Goal: Information Seeking & Learning: Check status

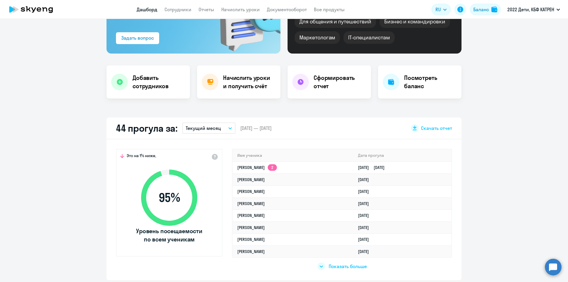
scroll to position [59, 0]
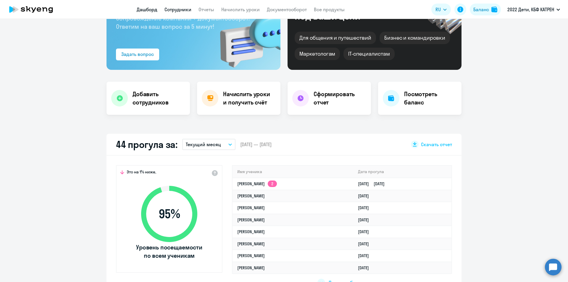
click at [175, 9] on link "Сотрудники" at bounding box center [178, 10] width 27 height 6
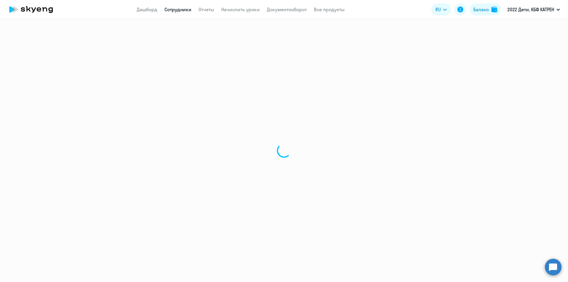
select select "30"
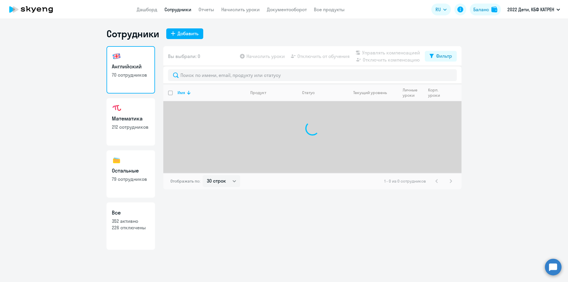
click at [137, 221] on p "352 активно" at bounding box center [131, 221] width 38 height 7
select select "30"
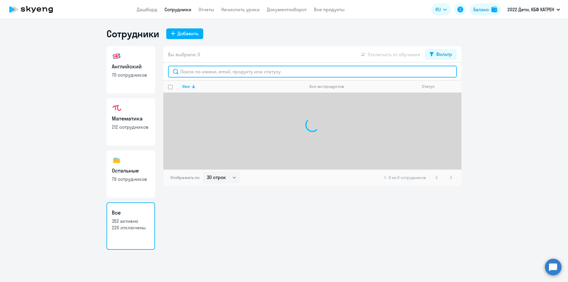
click at [219, 73] on input "text" at bounding box center [312, 72] width 289 height 12
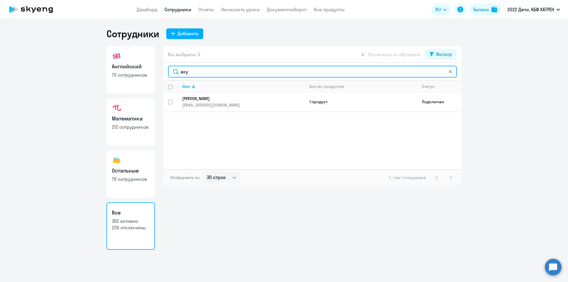
type input "аку"
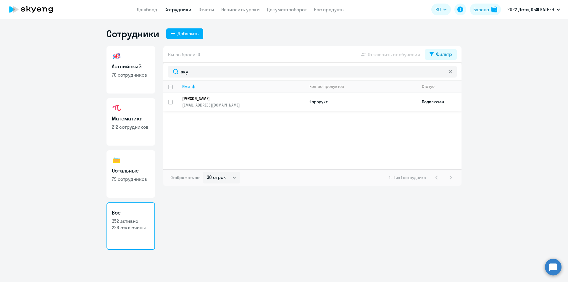
click at [211, 102] on link "[PERSON_NAME] [PERSON_NAME][EMAIL_ADDRESS][DOMAIN_NAME]" at bounding box center [243, 102] width 122 height 12
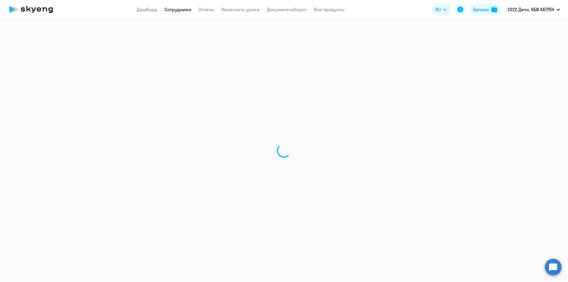
select select "others"
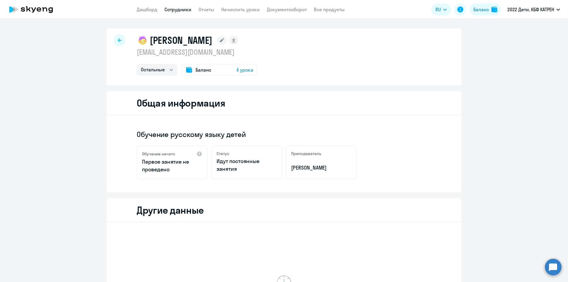
click at [181, 9] on link "Сотрудники" at bounding box center [178, 10] width 27 height 6
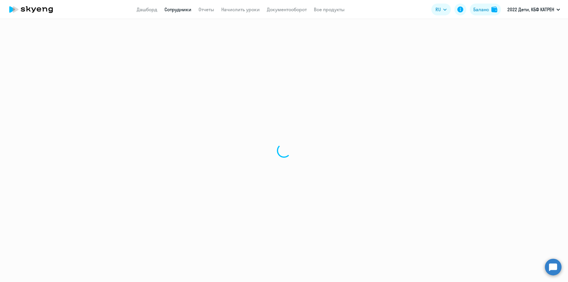
select select "30"
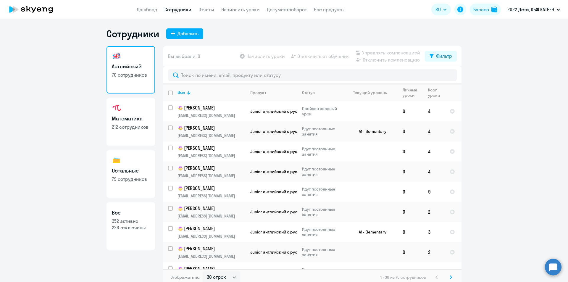
click at [113, 232] on link "Все 352 активно 226 отключены" at bounding box center [131, 225] width 49 height 47
select select "30"
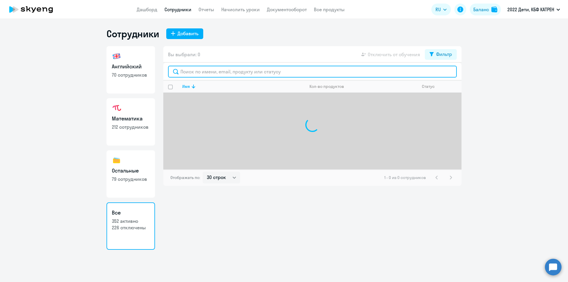
click at [210, 70] on input "text" at bounding box center [312, 72] width 289 height 12
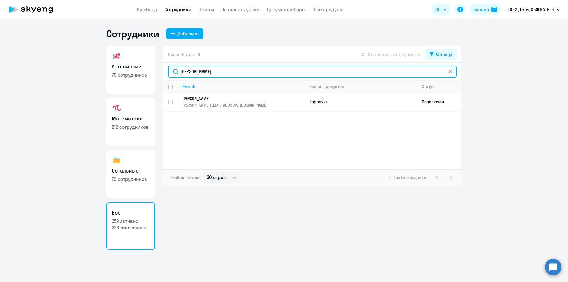
type input "[PERSON_NAME]"
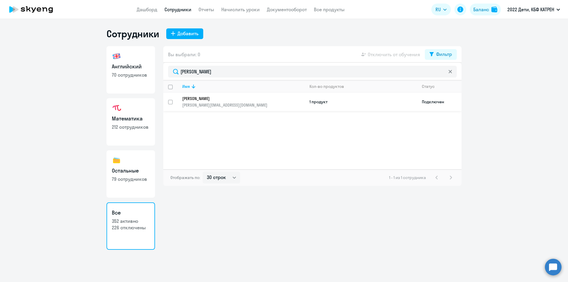
click at [224, 101] on p "[PERSON_NAME]" at bounding box center [239, 98] width 114 height 5
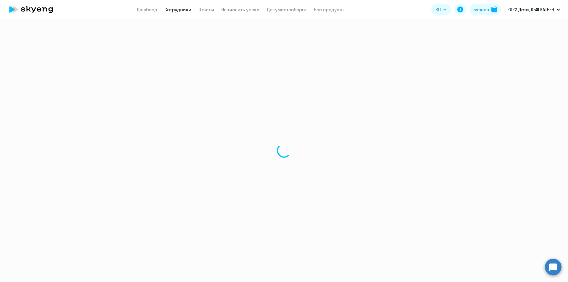
select select "others"
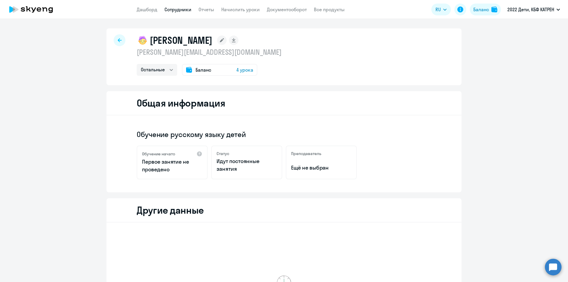
click at [176, 7] on link "Сотрудники" at bounding box center [178, 10] width 27 height 6
select select "30"
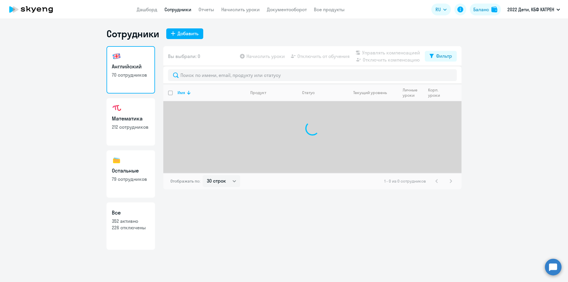
click at [138, 220] on p "352 активно" at bounding box center [131, 221] width 38 height 7
select select "30"
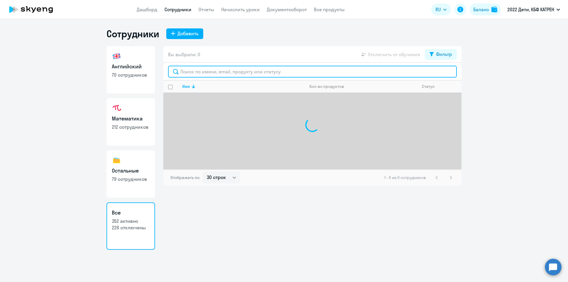
drag, startPoint x: 209, startPoint y: 73, endPoint x: 204, endPoint y: 67, distance: 8.2
click at [204, 67] on input "text" at bounding box center [312, 72] width 289 height 12
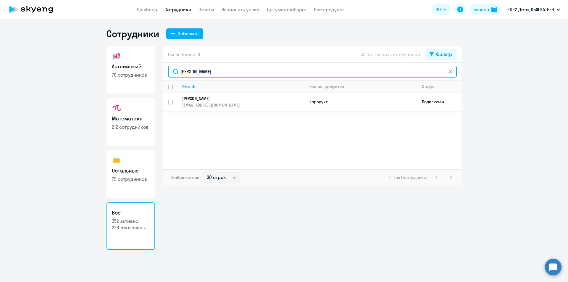
type input "[PERSON_NAME]"
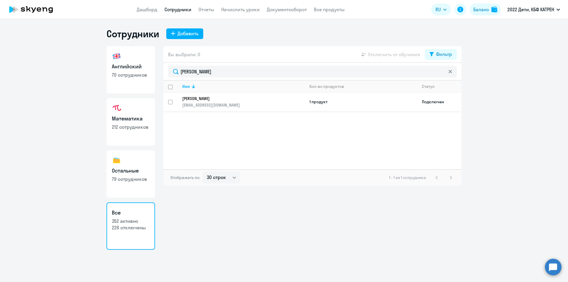
click at [212, 98] on p "[PERSON_NAME]" at bounding box center [239, 98] width 114 height 5
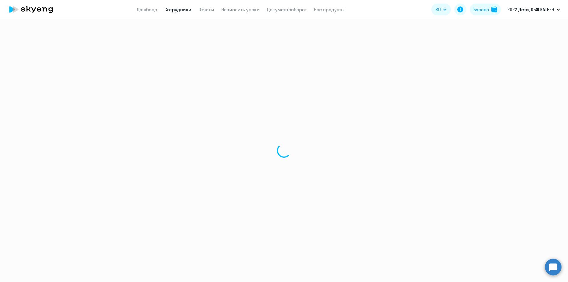
select select "math"
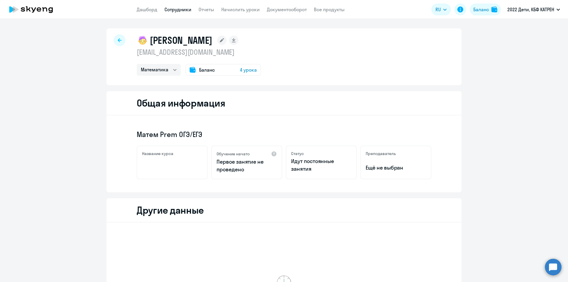
click at [175, 11] on link "Сотрудники" at bounding box center [178, 10] width 27 height 6
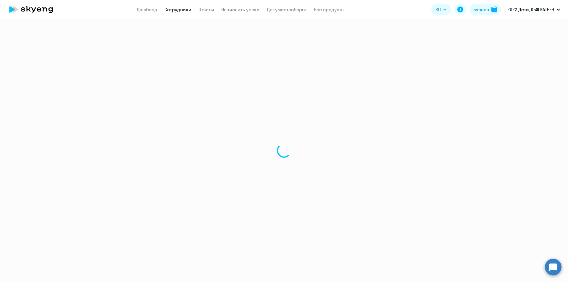
select select "30"
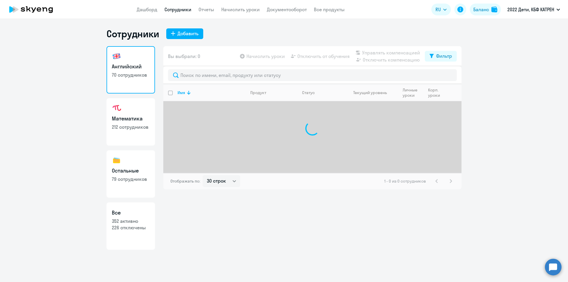
click at [123, 226] on p "226 отключены" at bounding box center [131, 227] width 38 height 7
select select "30"
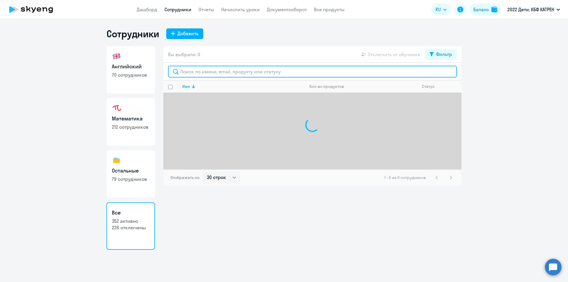
click at [200, 70] on input "text" at bounding box center [312, 72] width 289 height 12
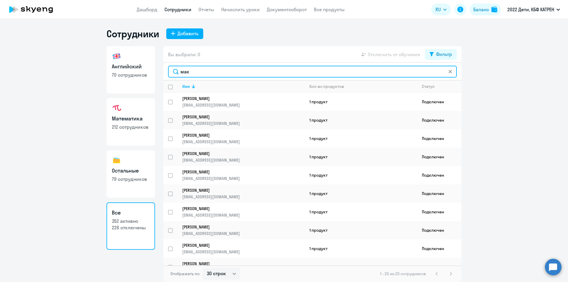
type input "макх"
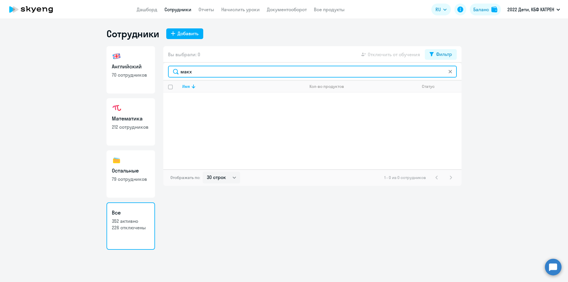
drag, startPoint x: 192, startPoint y: 73, endPoint x: 172, endPoint y: 73, distance: 20.7
click at [172, 73] on input "макх" at bounding box center [312, 72] width 289 height 12
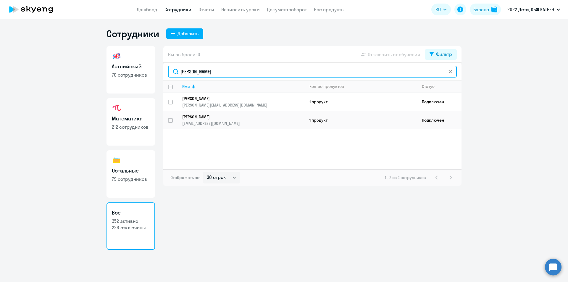
type input "[PERSON_NAME]"
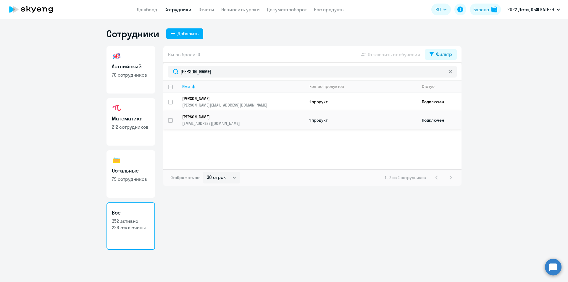
click at [227, 119] on p "[PERSON_NAME]" at bounding box center [239, 116] width 114 height 5
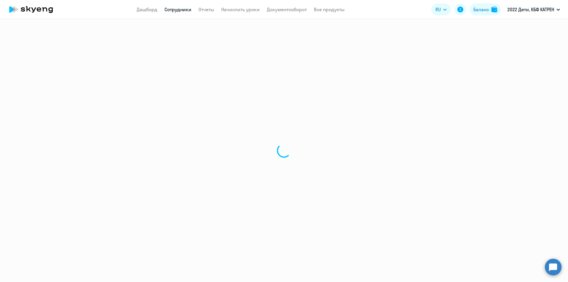
select select "math"
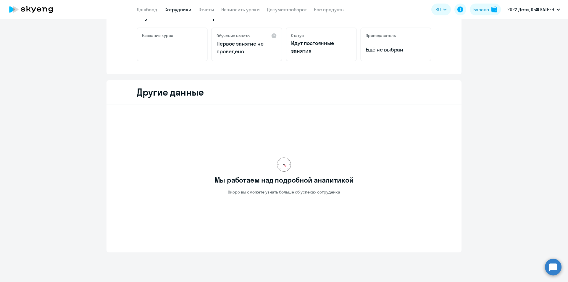
scroll to position [132, 0]
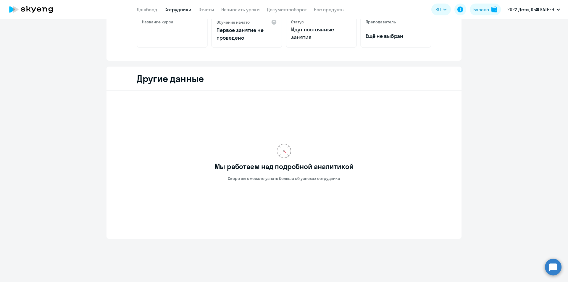
click at [170, 11] on link "Сотрудники" at bounding box center [178, 10] width 27 height 6
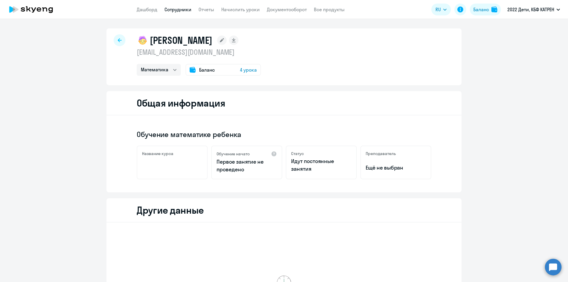
select select "30"
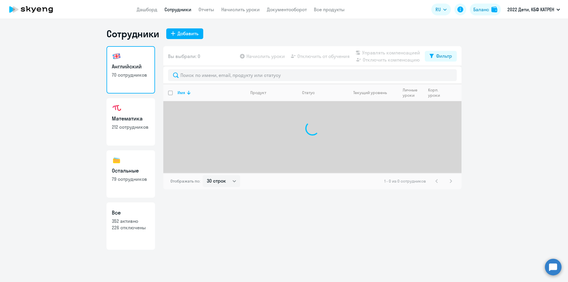
click at [140, 219] on p "352 активно" at bounding box center [131, 221] width 38 height 7
select select "30"
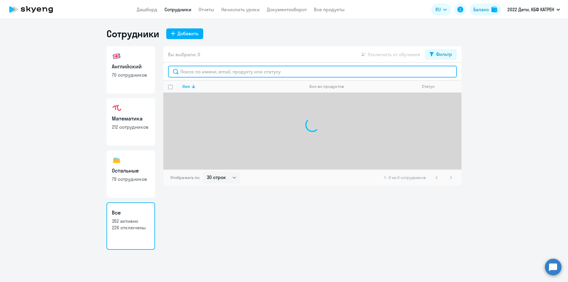
click at [212, 73] on input "text" at bounding box center [312, 72] width 289 height 12
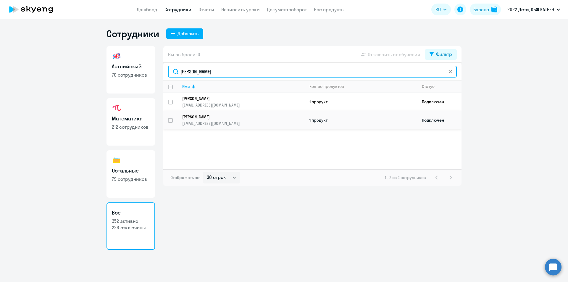
type input "[PERSON_NAME]"
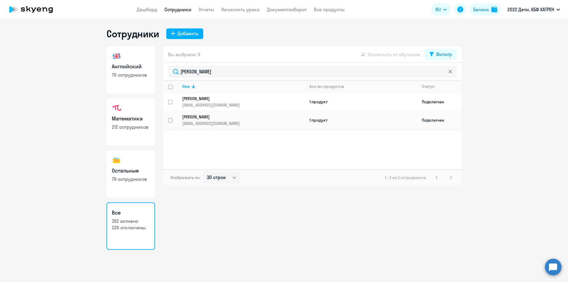
click at [209, 120] on link "[PERSON_NAME] [EMAIL_ADDRESS][DOMAIN_NAME]" at bounding box center [243, 120] width 122 height 12
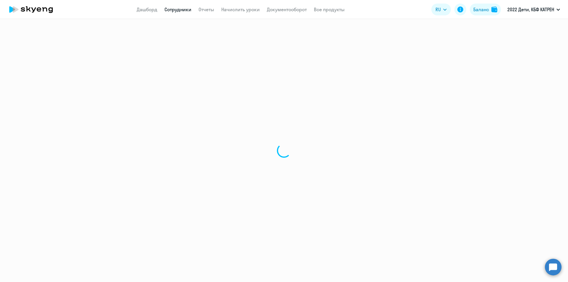
select select "english"
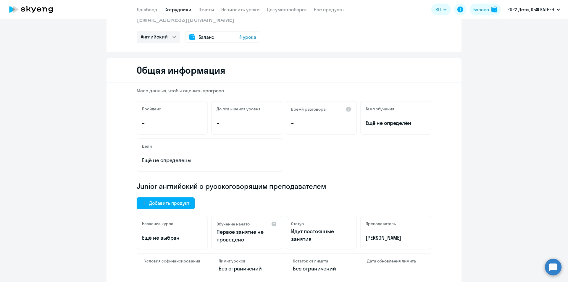
scroll to position [59, 0]
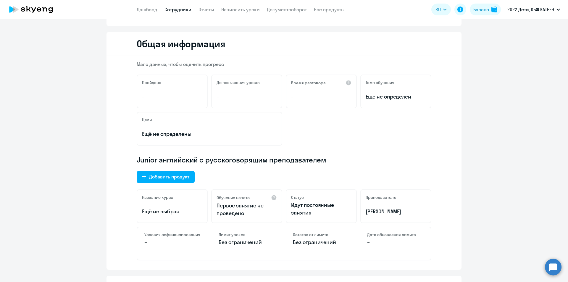
click at [174, 11] on link "Сотрудники" at bounding box center [178, 10] width 27 height 6
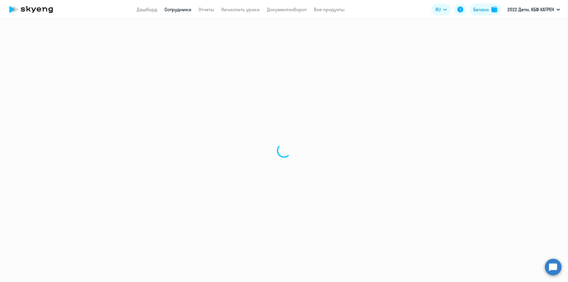
select select "30"
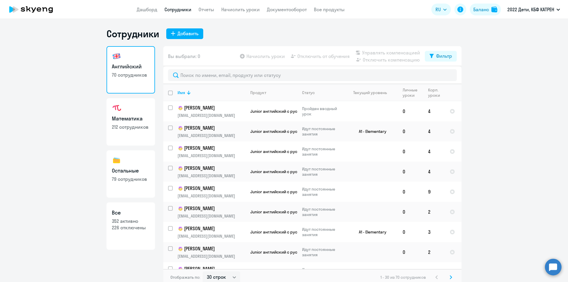
click at [130, 227] on p "226 отключены" at bounding box center [131, 227] width 38 height 7
select select "30"
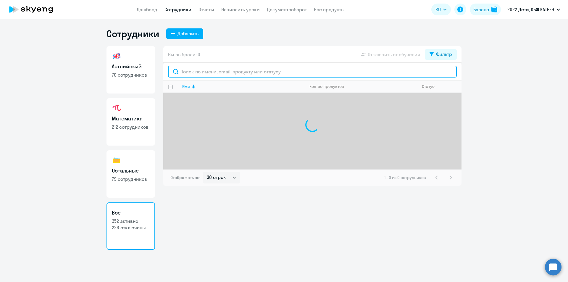
click at [214, 70] on input "text" at bounding box center [312, 72] width 289 height 12
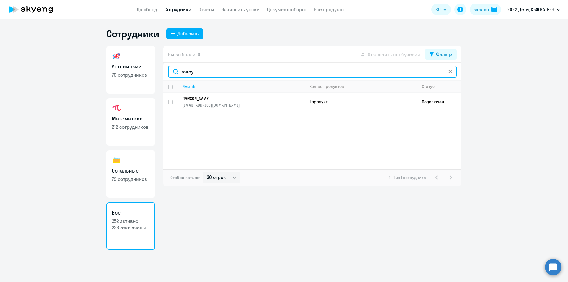
type input "кокоу"
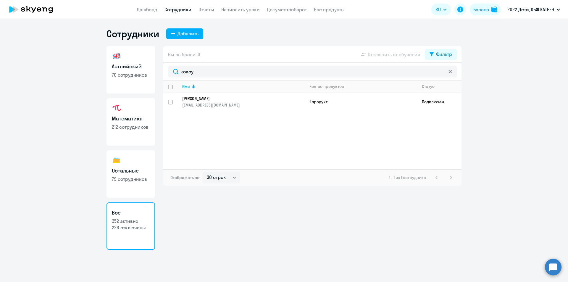
click at [210, 102] on link "[PERSON_NAME] [EMAIL_ADDRESS][DOMAIN_NAME]" at bounding box center [243, 102] width 122 height 12
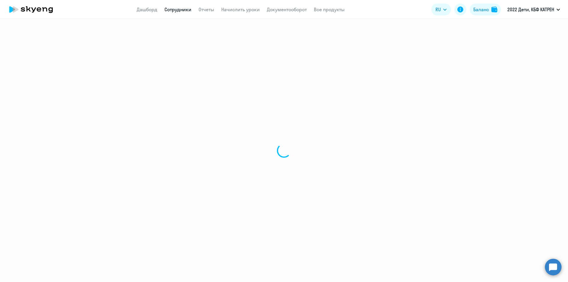
select select "math"
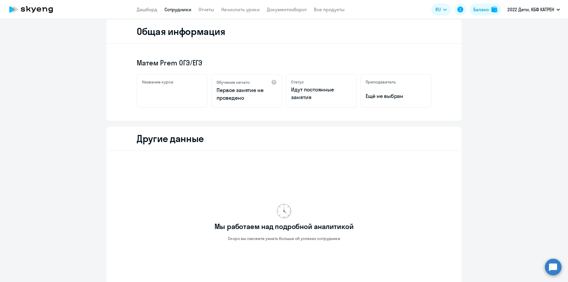
scroll to position [13, 0]
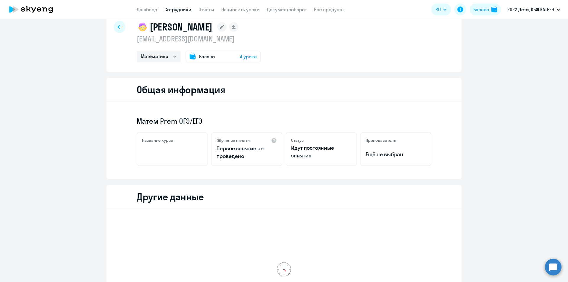
click at [176, 11] on link "Сотрудники" at bounding box center [178, 10] width 27 height 6
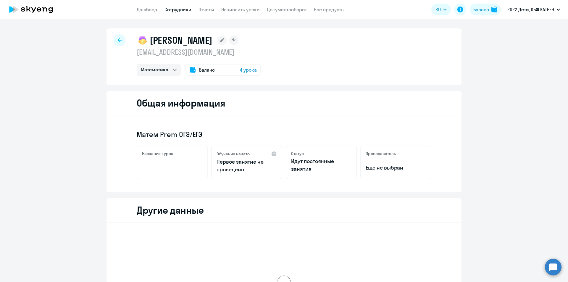
select select "30"
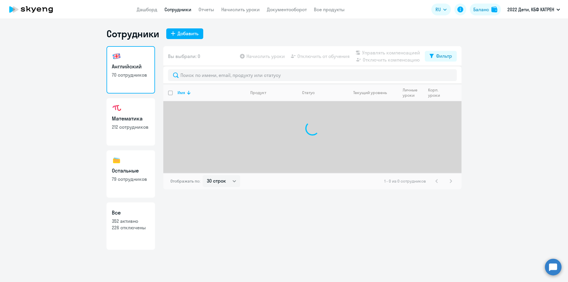
drag, startPoint x: 139, startPoint y: 223, endPoint x: 141, endPoint y: 218, distance: 5.3
click at [140, 223] on p "352 активно" at bounding box center [131, 221] width 38 height 7
select select "30"
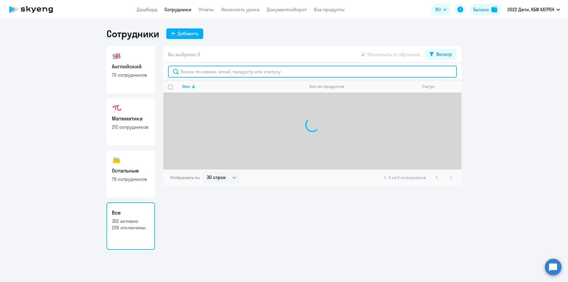
click at [215, 73] on input "text" at bounding box center [312, 72] width 289 height 12
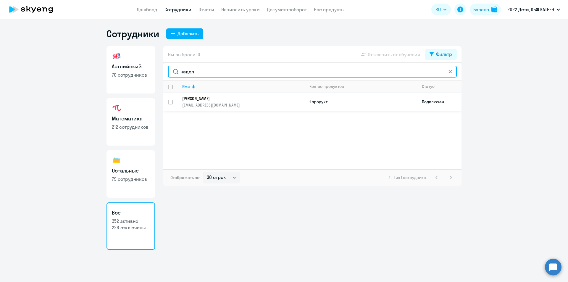
type input "надел"
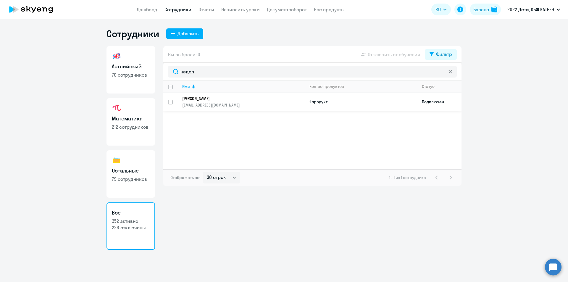
click at [214, 98] on p "[PERSON_NAME]" at bounding box center [239, 98] width 114 height 5
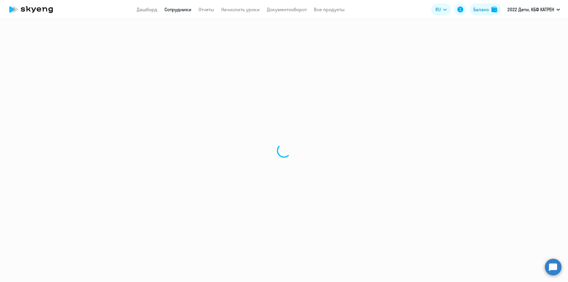
select select "math"
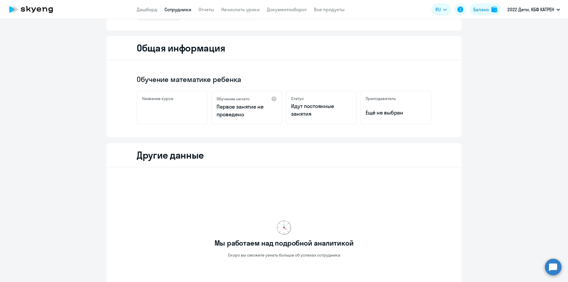
scroll to position [132, 0]
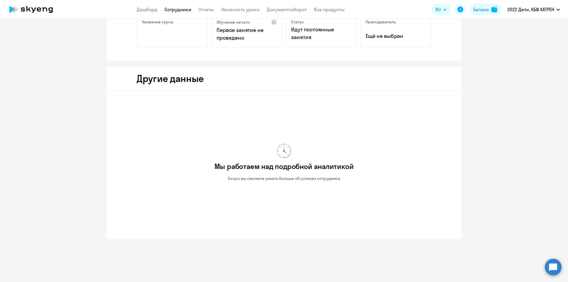
click at [179, 10] on link "Сотрудники" at bounding box center [178, 10] width 27 height 6
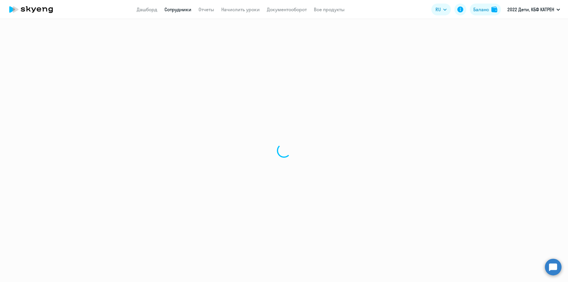
select select "30"
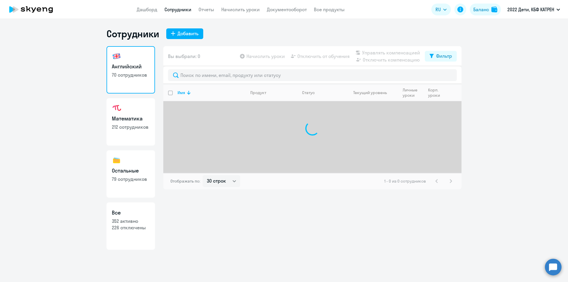
click at [145, 218] on link "Все 352 активно 226 отключены" at bounding box center [131, 225] width 49 height 47
select select "30"
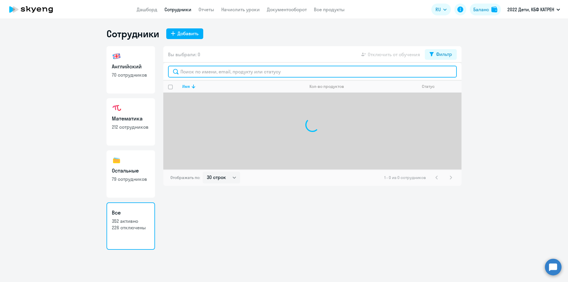
click at [206, 74] on input "text" at bounding box center [312, 72] width 289 height 12
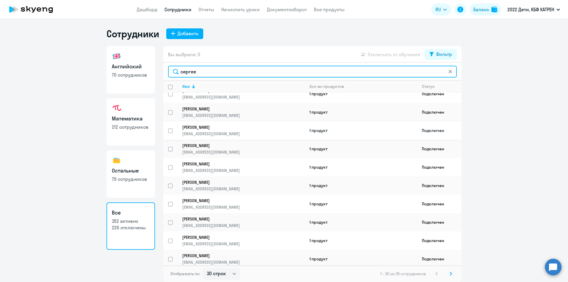
scroll to position [148, 0]
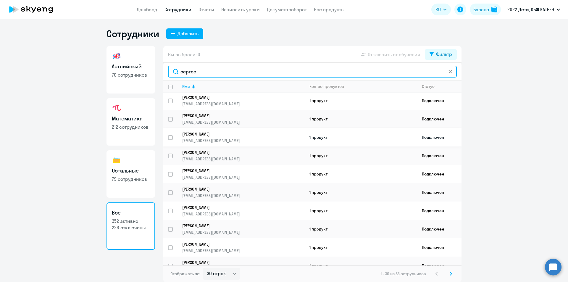
type input "сергее"
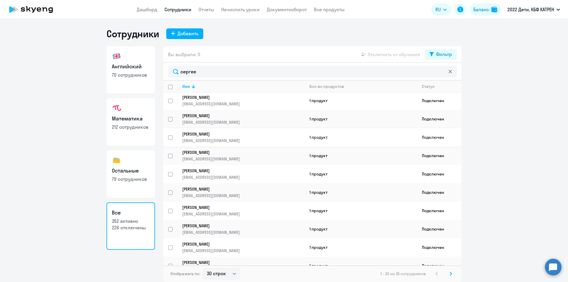
click at [222, 134] on p "[PERSON_NAME]" at bounding box center [239, 133] width 114 height 5
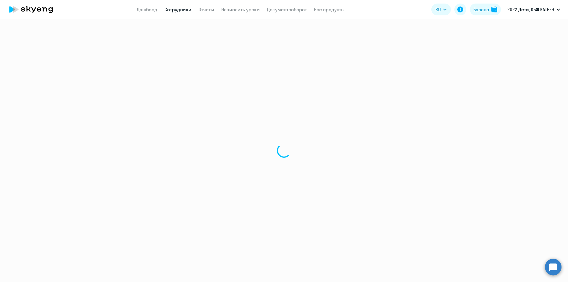
select select "english"
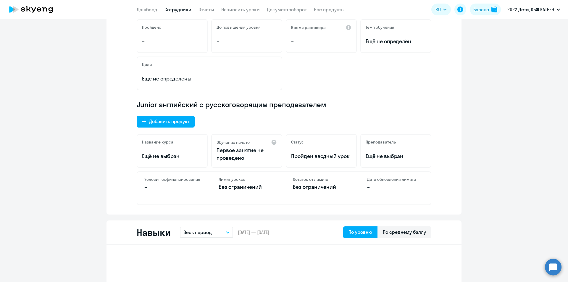
scroll to position [148, 0]
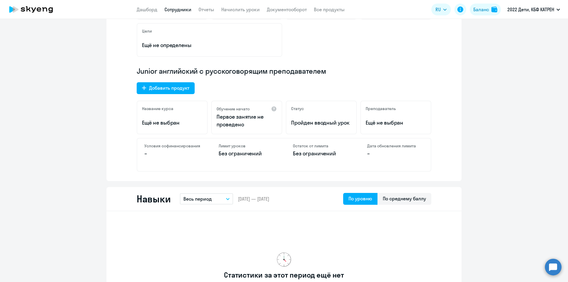
click at [170, 8] on link "Сотрудники" at bounding box center [178, 10] width 27 height 6
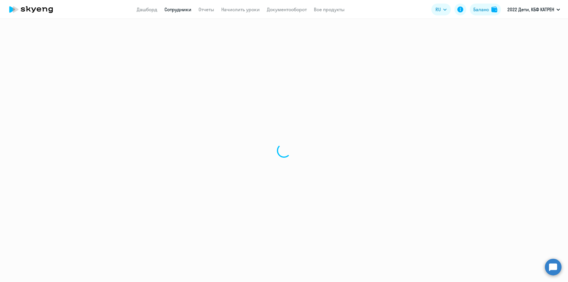
select select "30"
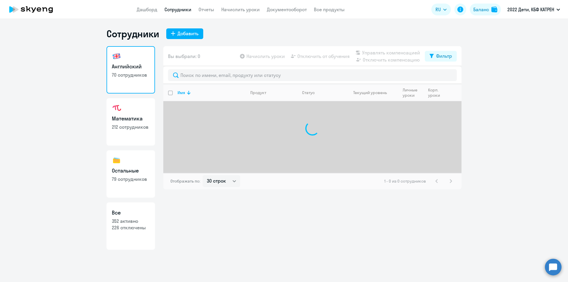
drag, startPoint x: 128, startPoint y: 228, endPoint x: 157, endPoint y: 195, distance: 43.0
click at [128, 228] on p "226 отключены" at bounding box center [131, 227] width 38 height 7
select select "30"
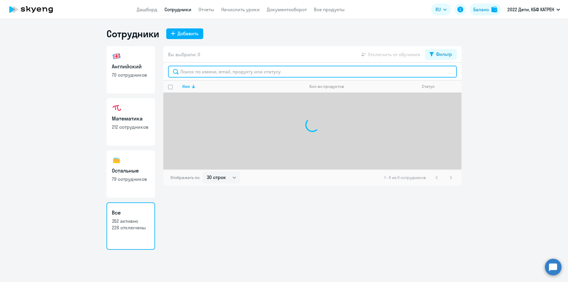
click at [231, 73] on input "text" at bounding box center [312, 72] width 289 height 12
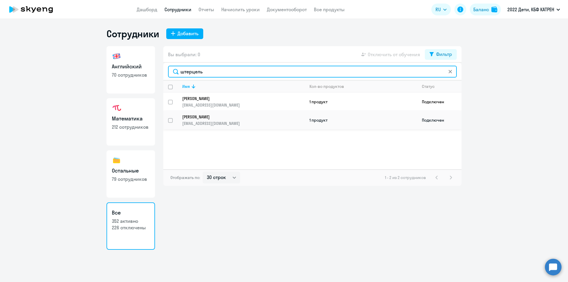
type input "штерцель"
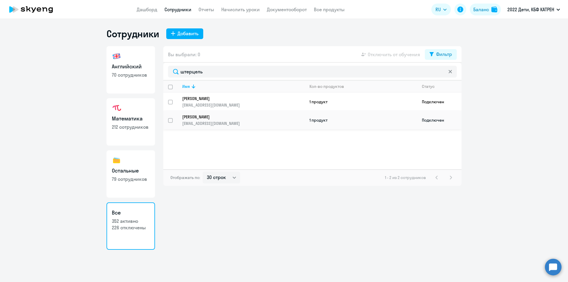
click at [218, 118] on p "[PERSON_NAME]" at bounding box center [239, 116] width 114 height 5
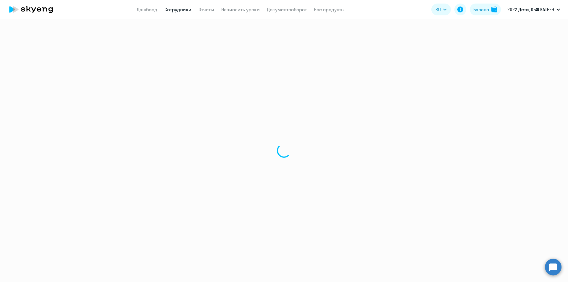
select select "math"
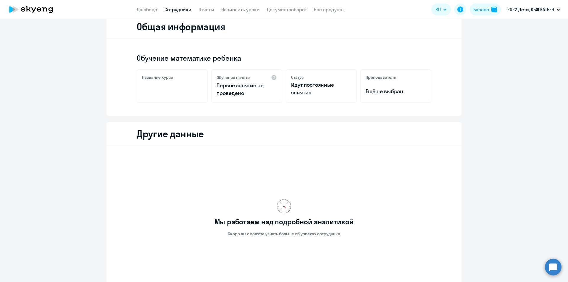
scroll to position [73, 0]
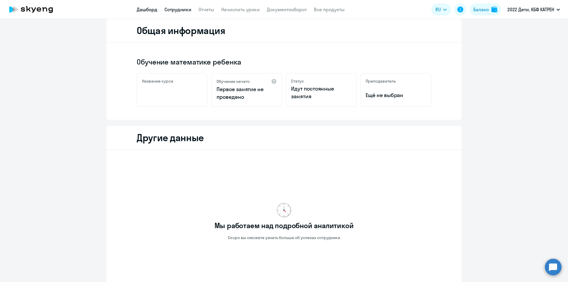
click at [157, 7] on link "Дашборд" at bounding box center [147, 10] width 21 height 6
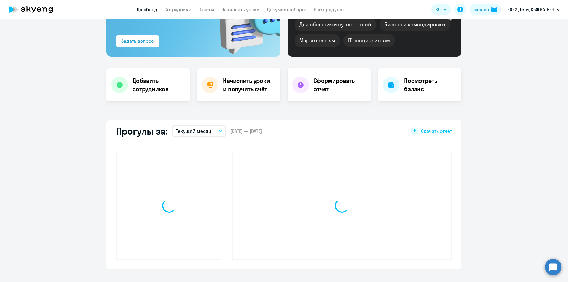
scroll to position [114, 0]
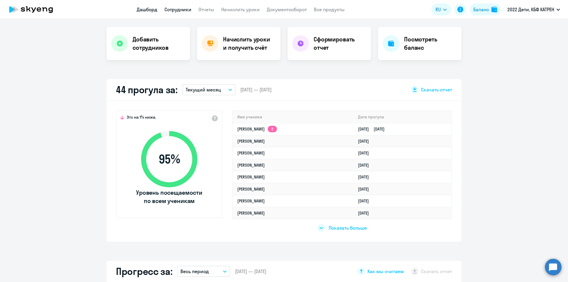
click at [184, 10] on link "Сотрудники" at bounding box center [178, 10] width 27 height 6
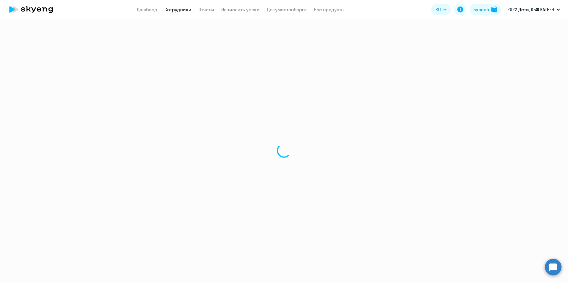
select select "30"
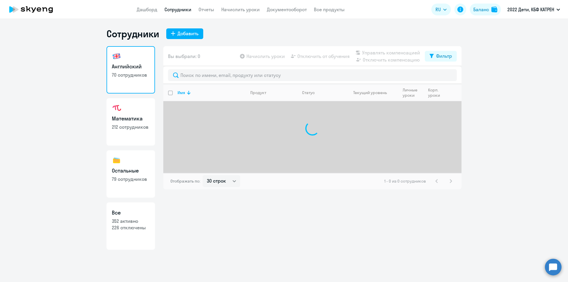
click at [135, 230] on p "226 отключены" at bounding box center [131, 227] width 38 height 7
select select "30"
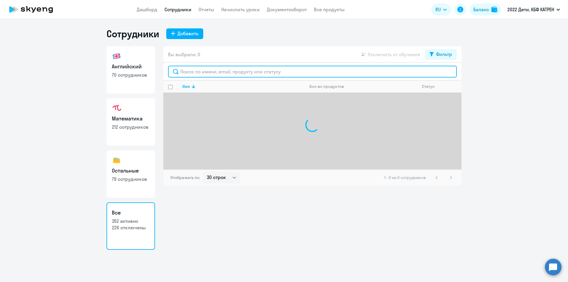
click at [208, 76] on input "text" at bounding box center [312, 72] width 289 height 12
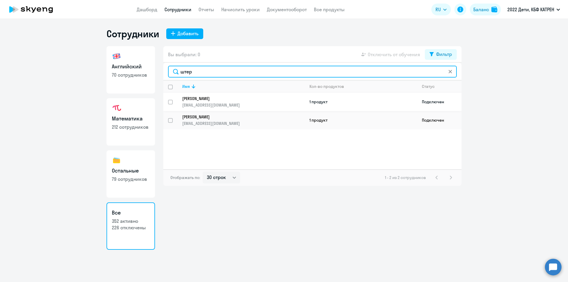
type input "штер"
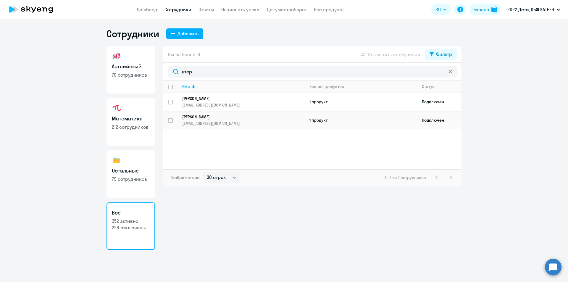
click at [230, 100] on p "[PERSON_NAME]" at bounding box center [239, 98] width 114 height 5
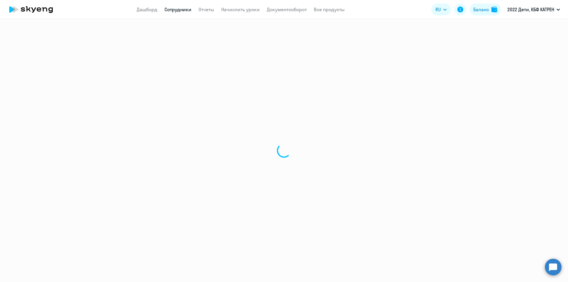
select select "math"
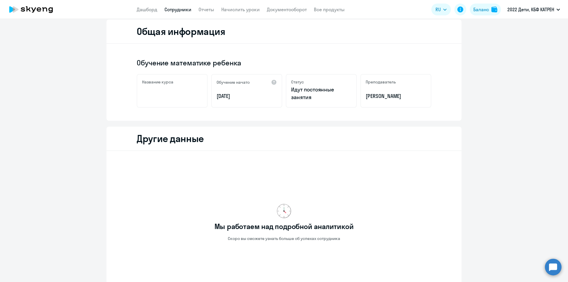
scroll to position [13, 0]
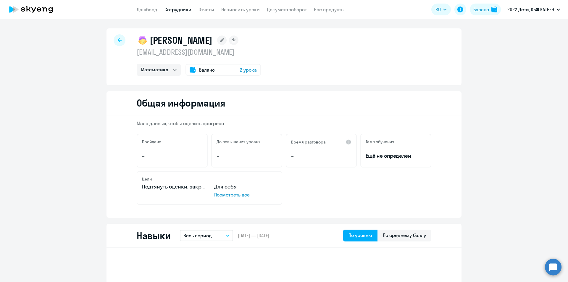
click at [173, 10] on link "Сотрудники" at bounding box center [178, 10] width 27 height 6
select select "30"
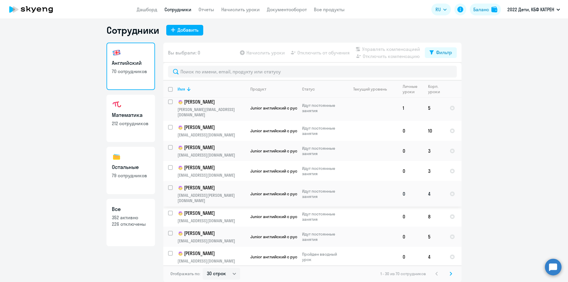
scroll to position [436, 0]
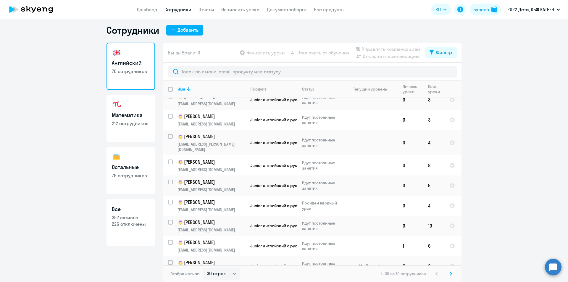
click at [450, 274] on icon at bounding box center [451, 273] width 2 height 3
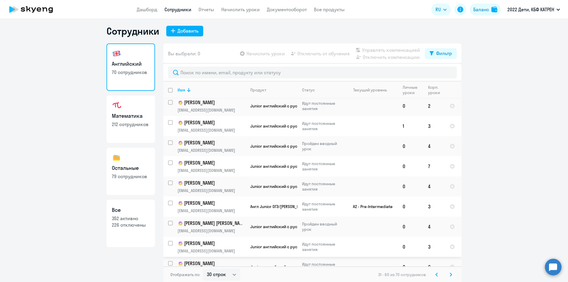
scroll to position [4, 0]
click at [450, 273] on icon at bounding box center [451, 274] width 2 height 4
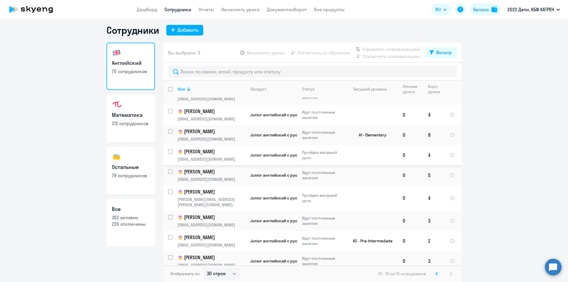
scroll to position [33, 0]
click at [126, 113] on h3 "Математика" at bounding box center [131, 115] width 38 height 8
select select "30"
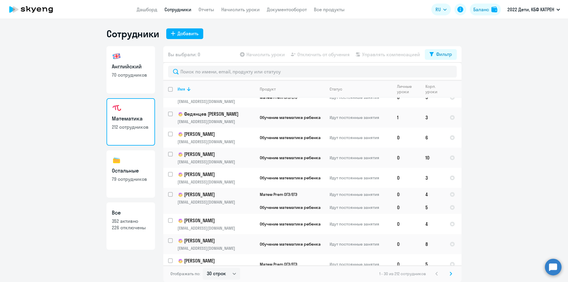
scroll to position [442, 0]
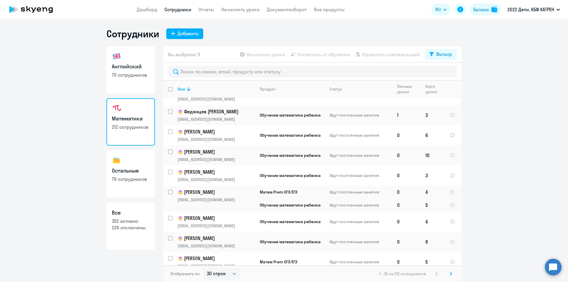
click at [136, 215] on h3 "Все" at bounding box center [131, 213] width 38 height 8
select select "30"
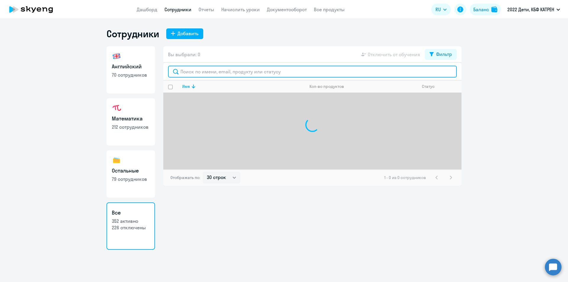
click at [215, 73] on input "text" at bounding box center [312, 72] width 289 height 12
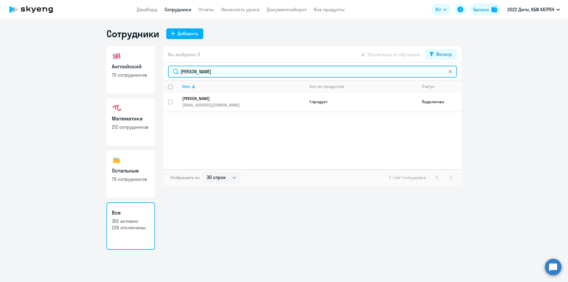
type input "[PERSON_NAME]"
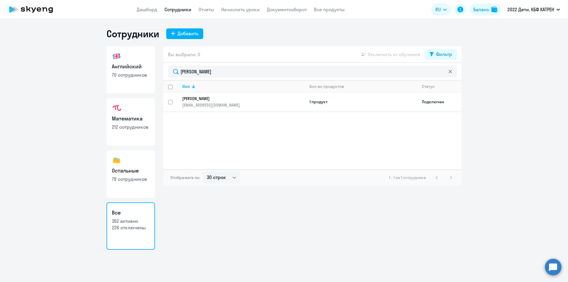
click at [204, 99] on p "[PERSON_NAME]" at bounding box center [239, 98] width 114 height 5
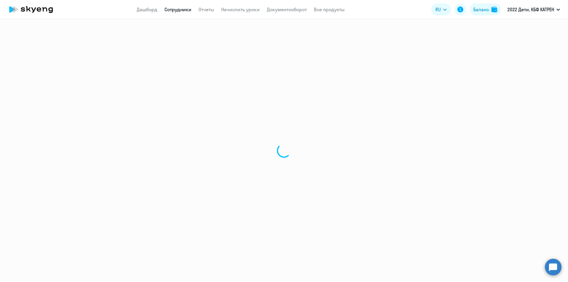
select select "math"
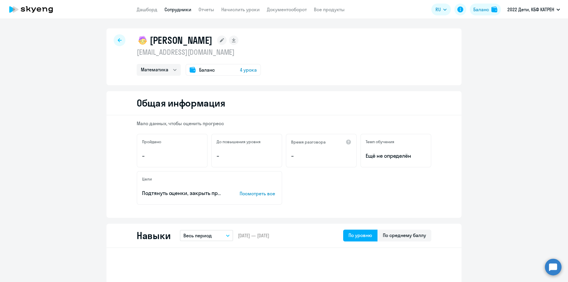
click at [244, 71] on span "4 урока" at bounding box center [248, 69] width 17 height 7
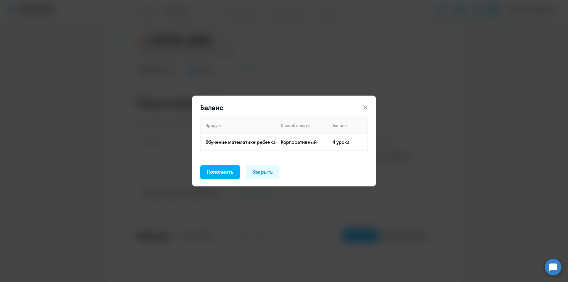
click at [369, 104] on button at bounding box center [366, 108] width 12 height 12
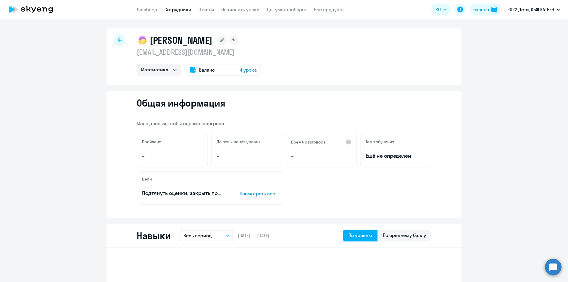
click at [173, 7] on link "Сотрудники" at bounding box center [178, 10] width 27 height 6
select select "30"
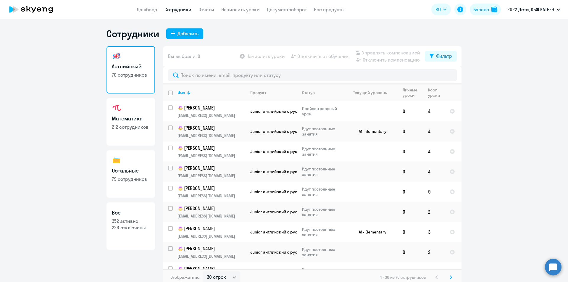
click at [126, 224] on p "352 активно" at bounding box center [131, 221] width 38 height 7
select select "30"
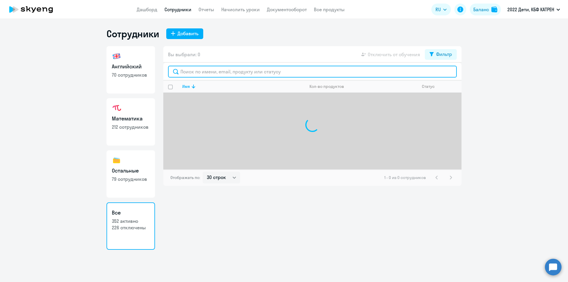
click at [226, 71] on input "text" at bounding box center [312, 72] width 289 height 12
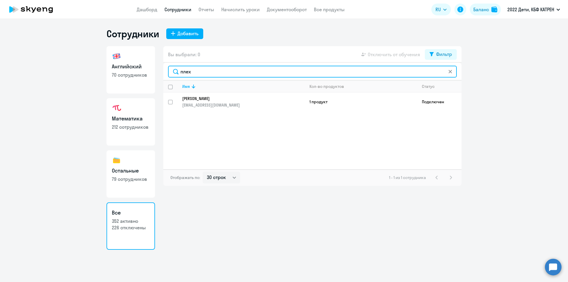
type input "плех"
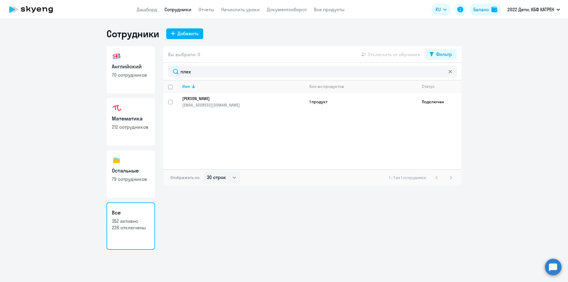
click at [223, 101] on p "[PERSON_NAME]" at bounding box center [239, 98] width 114 height 5
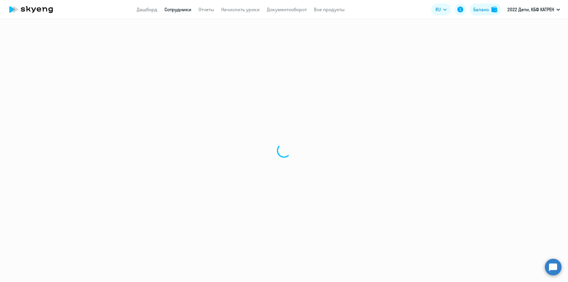
select select "english"
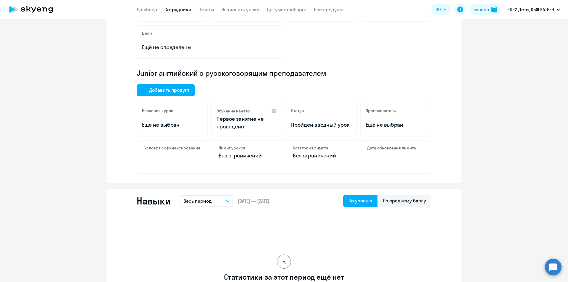
scroll to position [148, 0]
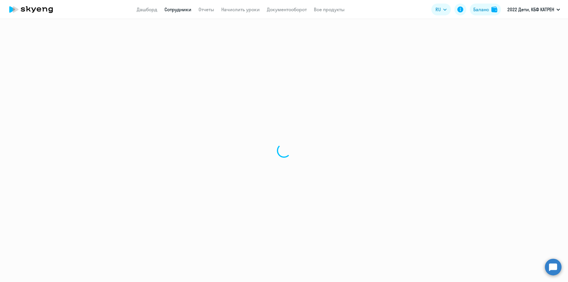
select select "30"
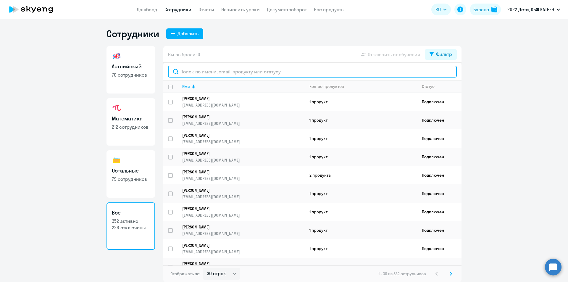
click at [254, 73] on input "text" at bounding box center [312, 72] width 289 height 12
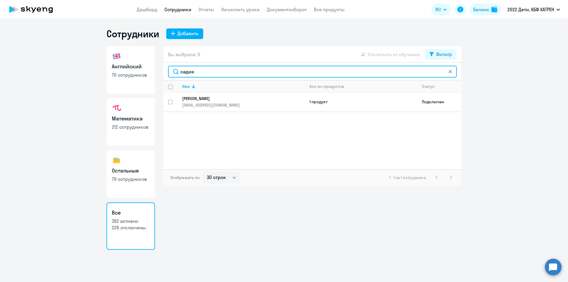
type input "садик"
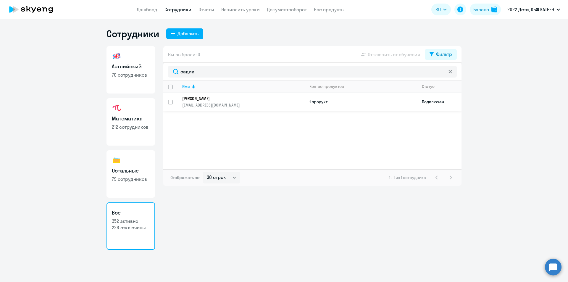
click at [212, 100] on p "[PERSON_NAME]" at bounding box center [239, 98] width 114 height 5
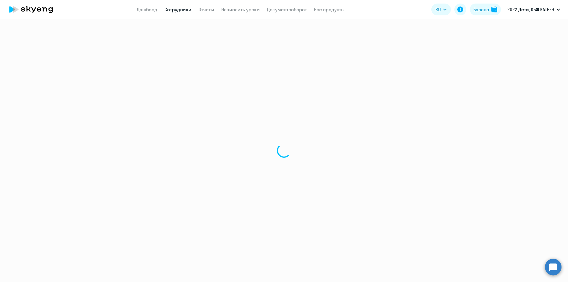
select select "math"
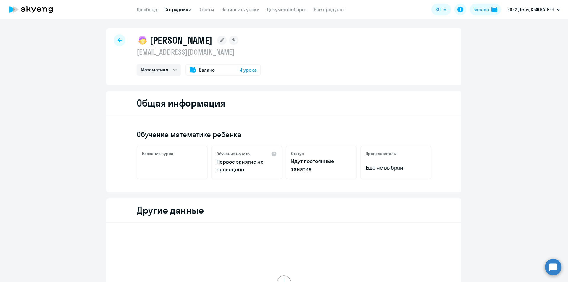
click at [175, 8] on link "Сотрудники" at bounding box center [178, 10] width 27 height 6
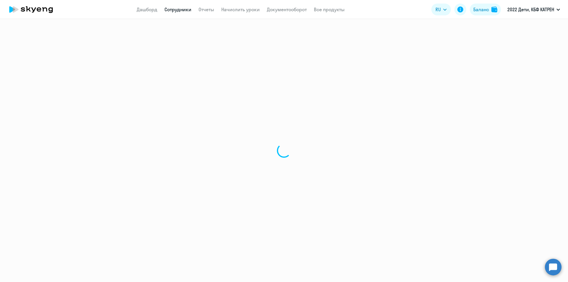
select select "30"
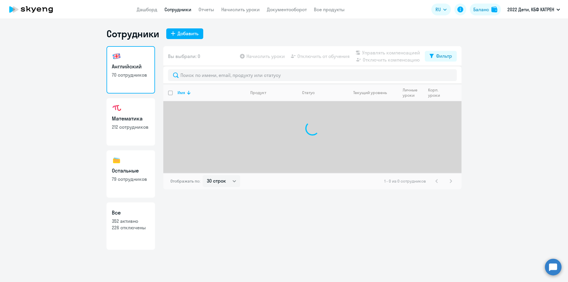
click at [126, 235] on link "Все 352 активно 226 отключены" at bounding box center [131, 225] width 49 height 47
select select "30"
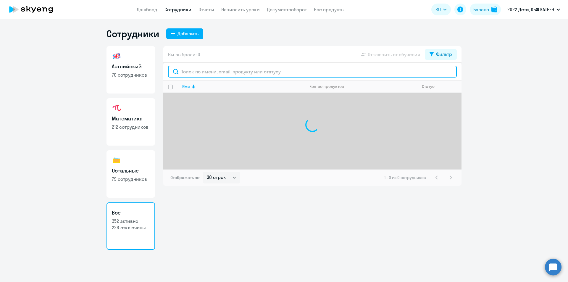
click at [207, 70] on input "text" at bounding box center [312, 72] width 289 height 12
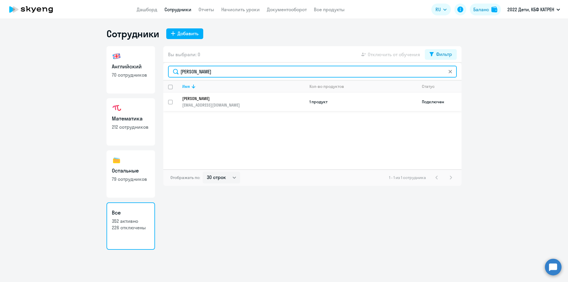
type input "[PERSON_NAME]"
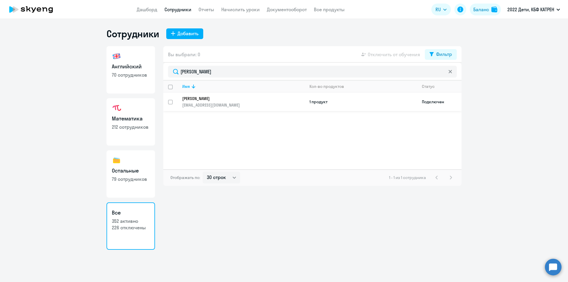
click at [217, 100] on p "[PERSON_NAME]" at bounding box center [239, 98] width 114 height 5
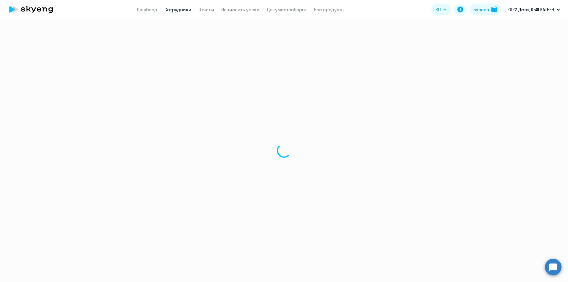
select select "english"
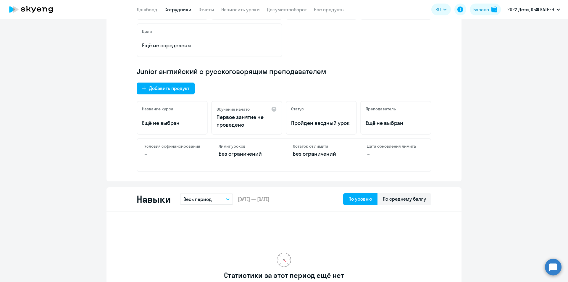
scroll to position [148, 0]
click at [175, 8] on link "Сотрудники" at bounding box center [178, 10] width 27 height 6
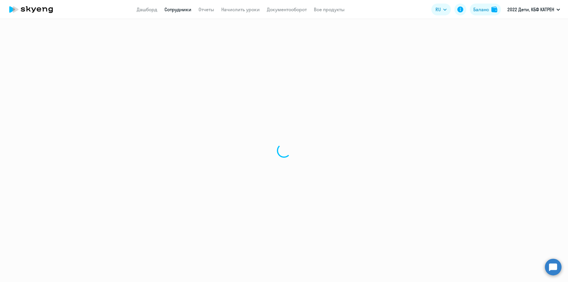
select select "30"
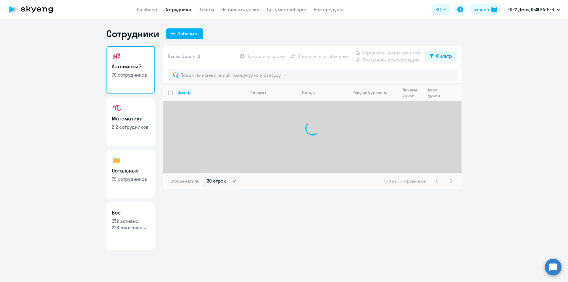
click at [130, 222] on p "352 активно" at bounding box center [131, 221] width 38 height 7
select select "30"
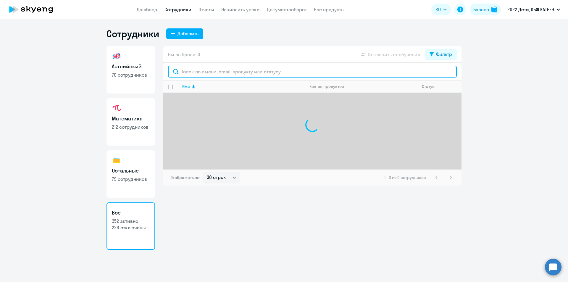
click at [228, 71] on input "text" at bounding box center [312, 72] width 289 height 12
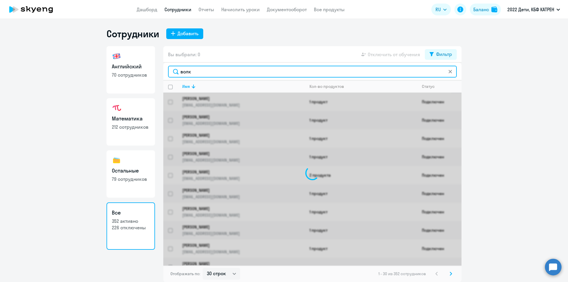
type input "волк"
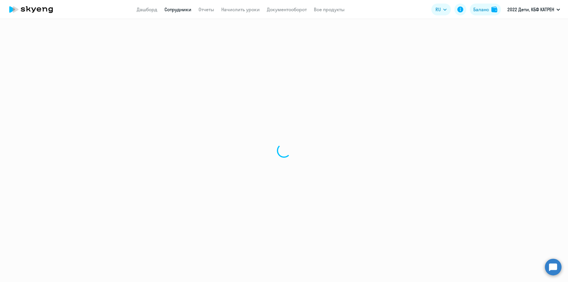
select select "math"
select select "30"
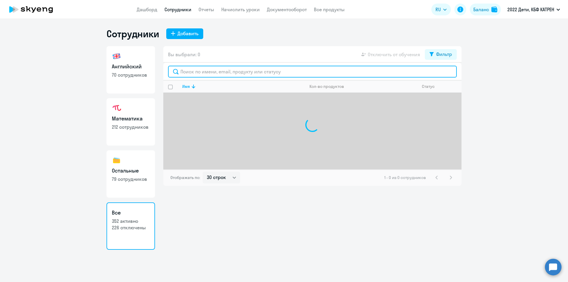
click at [196, 75] on input "text" at bounding box center [312, 72] width 289 height 12
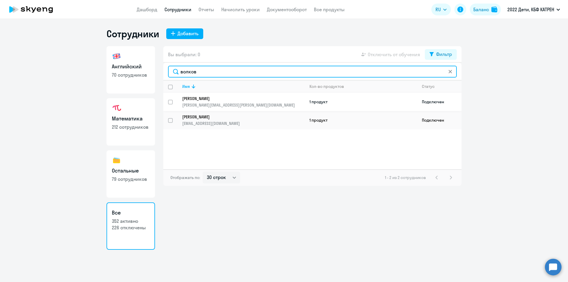
type input "волков"
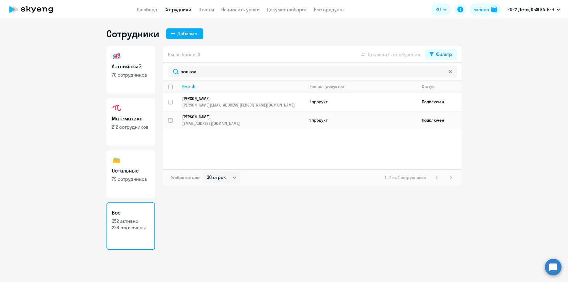
click at [199, 99] on p "[PERSON_NAME]" at bounding box center [239, 98] width 114 height 5
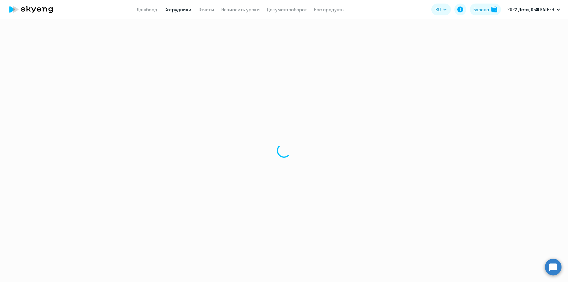
select select "english"
select select "30"
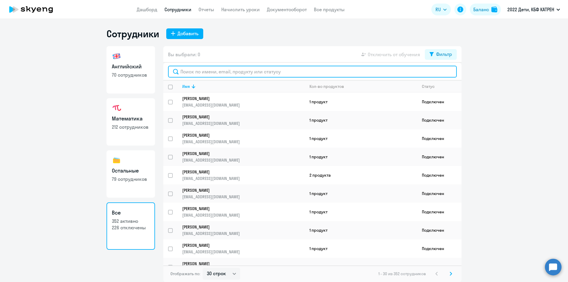
click at [207, 71] on input "text" at bounding box center [312, 72] width 289 height 12
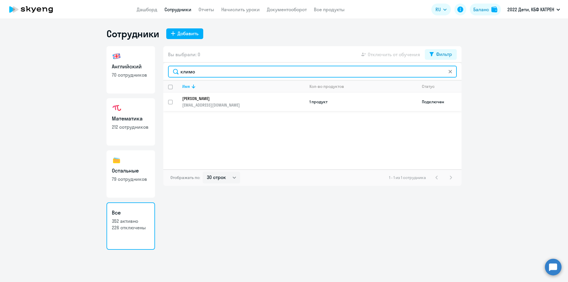
type input "климо"
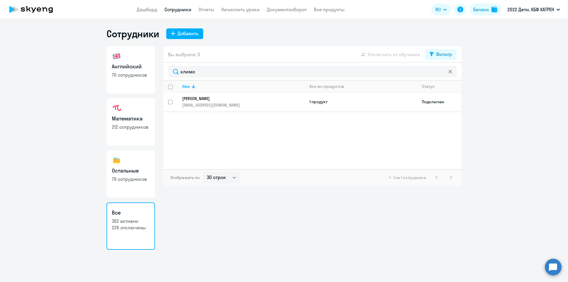
click at [207, 100] on p "[PERSON_NAME]" at bounding box center [239, 98] width 114 height 5
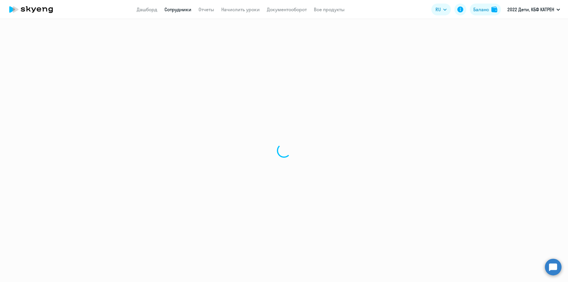
select select "others"
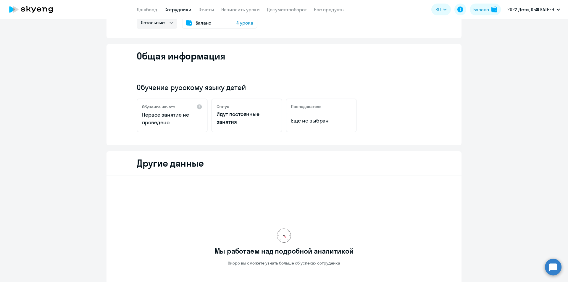
scroll to position [118, 0]
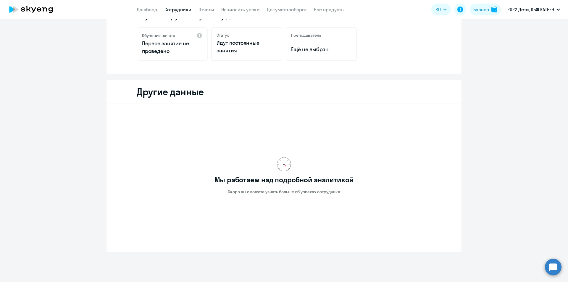
click at [179, 9] on link "Сотрудники" at bounding box center [178, 10] width 27 height 6
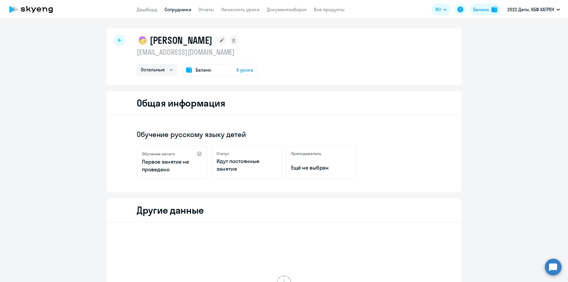
select select "30"
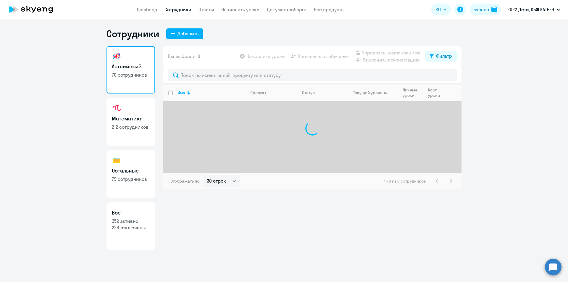
click at [129, 228] on p "226 отключены" at bounding box center [131, 227] width 38 height 7
select select "30"
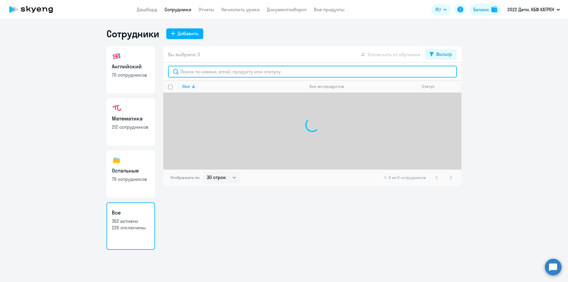
click at [246, 70] on input "text" at bounding box center [312, 72] width 289 height 12
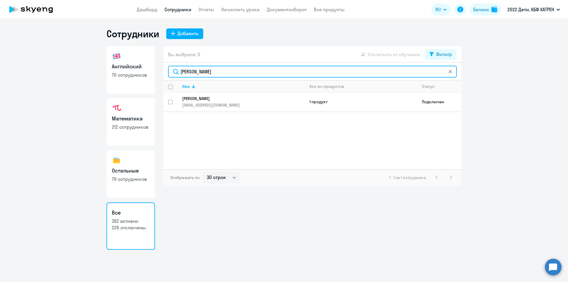
type input "[PERSON_NAME]"
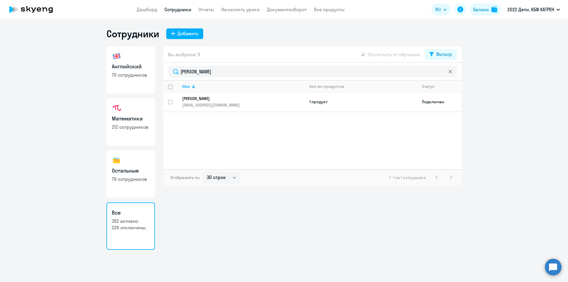
click at [212, 100] on p "[PERSON_NAME]" at bounding box center [239, 98] width 114 height 5
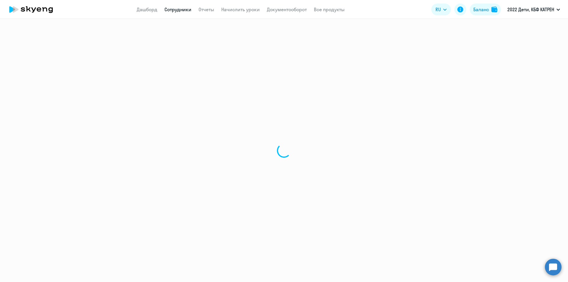
select select "others"
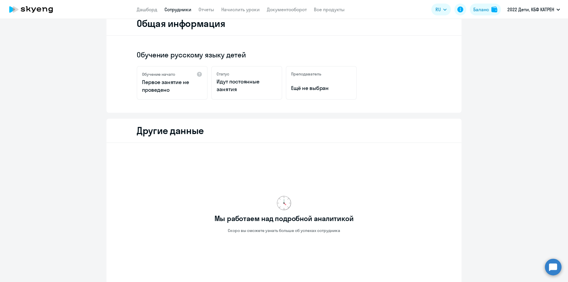
scroll to position [132, 0]
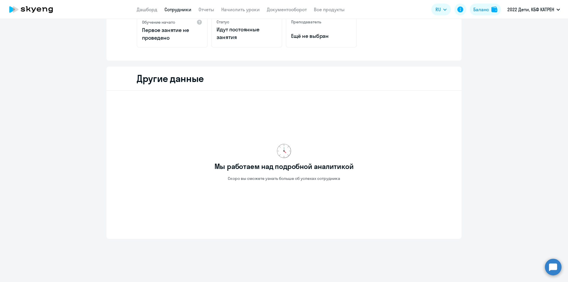
click at [174, 8] on link "Сотрудники" at bounding box center [178, 10] width 27 height 6
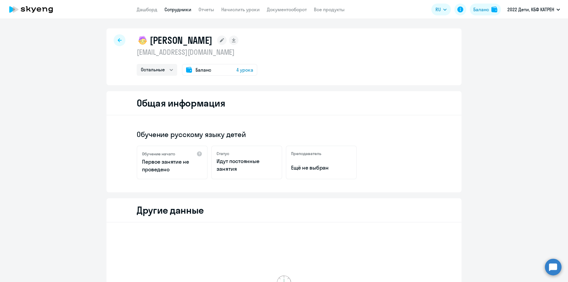
select select "30"
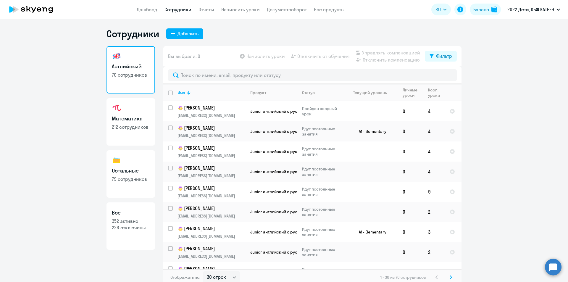
drag, startPoint x: 119, startPoint y: 231, endPoint x: 129, endPoint y: 223, distance: 12.3
click at [119, 231] on p "226 отключены" at bounding box center [131, 227] width 38 height 7
select select "30"
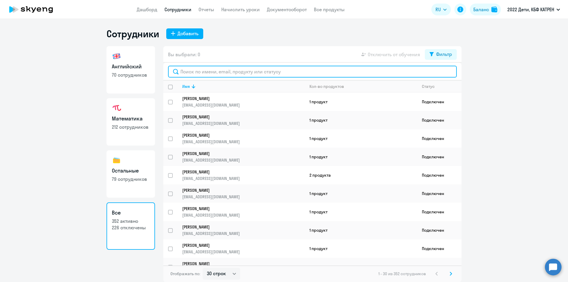
click at [221, 73] on input "text" at bounding box center [312, 72] width 289 height 12
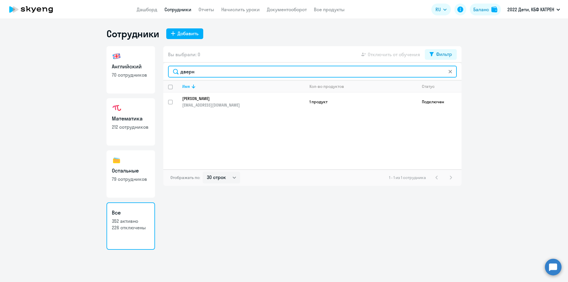
type input "дверн"
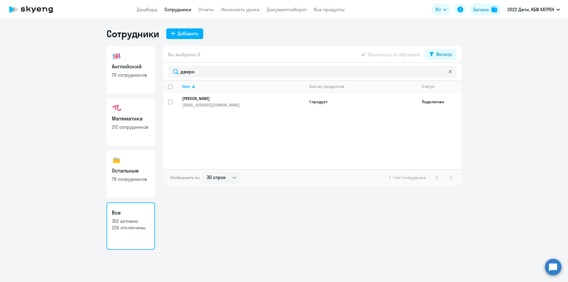
click at [206, 99] on p "[PERSON_NAME]" at bounding box center [239, 98] width 114 height 5
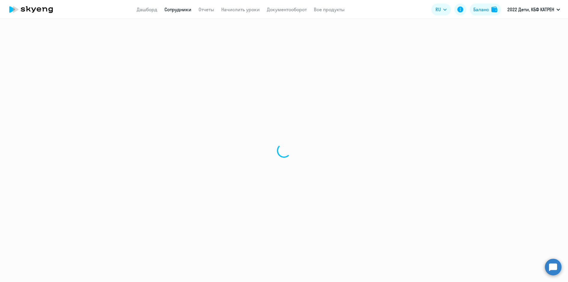
select select "english"
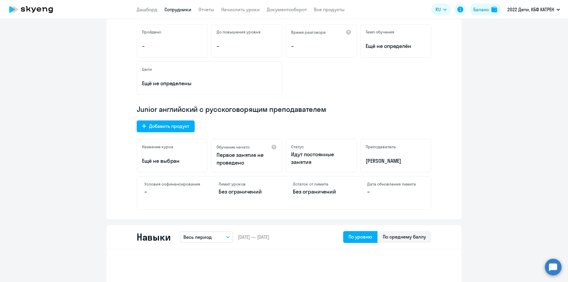
scroll to position [118, 0]
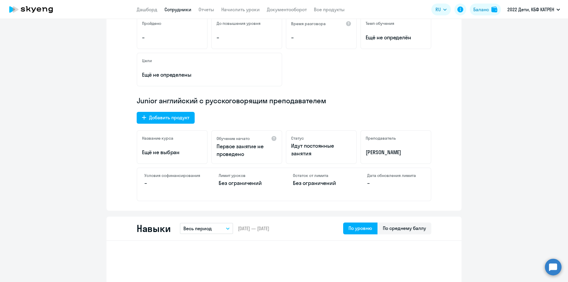
click at [550, 270] on circle at bounding box center [553, 267] width 17 height 17
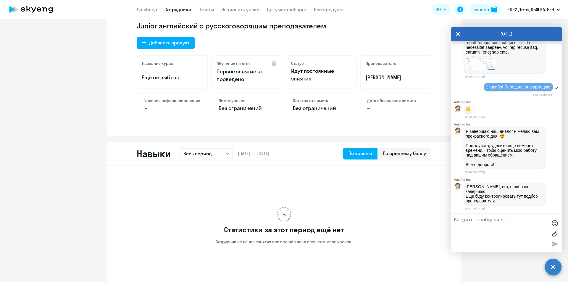
scroll to position [237, 0]
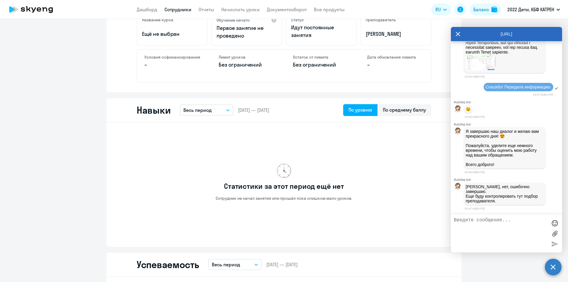
click at [498, 222] on textarea at bounding box center [501, 234] width 94 height 32
paste textarea "42374559"
paste textarea "Будни: 9,10,11 Выходные: 12,13,14,15"
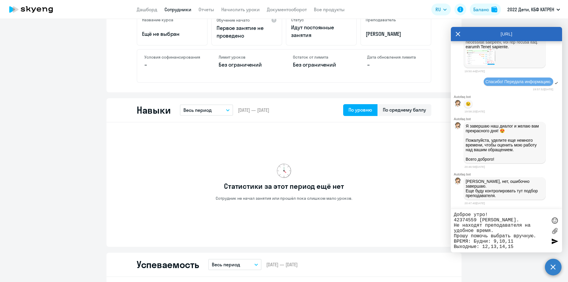
click at [489, 242] on textarea "Доброе утро! 42374559 [PERSON_NAME]. Не находят преподавателя на удобное время.…" at bounding box center [501, 230] width 94 height 37
click at [477, 247] on textarea "Доброе утро! 42374559 [PERSON_NAME]. Не находят преподавателя на удобное время.…" at bounding box center [501, 230] width 94 height 37
click at [511, 241] on textarea "Доброе утро! 42374559 [PERSON_NAME]. Не находят преподавателя на удобное время.…" at bounding box center [501, 230] width 94 height 37
drag, startPoint x: 458, startPoint y: 249, endPoint x: 455, endPoint y: 247, distance: 3.2
click at [455, 247] on textarea "Доброе утро! 42374559 [PERSON_NAME]. Не находят преподавателя на удобное время.…" at bounding box center [501, 230] width 94 height 37
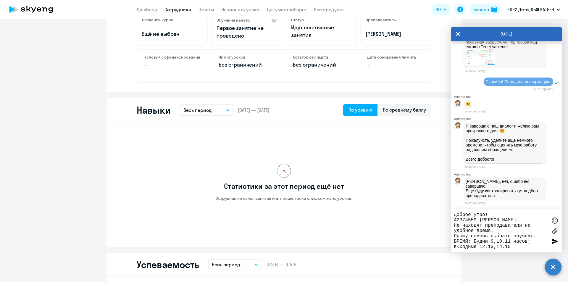
click at [511, 247] on textarea "Доброе утро! 42374559 [PERSON_NAME]. Не находят преподавателя на удобное время.…" at bounding box center [501, 230] width 94 height 37
click at [501, 230] on textarea "Доброе утро! 42374559 [PERSON_NAME]. Не находят преподавателя на удобное время.…" at bounding box center [501, 230] width 94 height 37
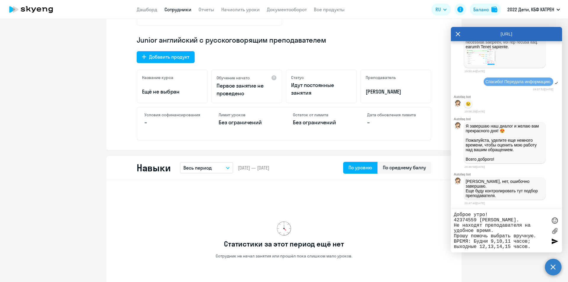
scroll to position [178, 0]
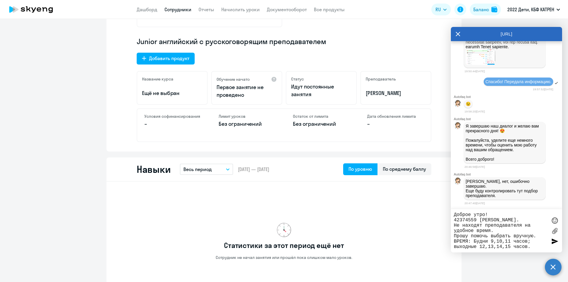
click at [486, 215] on textarea "Доброе утро! 42374559 [PERSON_NAME]. Не находят преподавателя на удобное время.…" at bounding box center [501, 230] width 94 height 37
click at [507, 215] on textarea "Доброе утро, [PERSON_NAME]! 42374559 [PERSON_NAME]. Не находят преподавателя на…" at bounding box center [501, 230] width 94 height 37
drag, startPoint x: 455, startPoint y: 215, endPoint x: 541, endPoint y: 248, distance: 92.1
click at [541, 248] on textarea "Доброе утро, [PERSON_NAME]! 42374559 [PERSON_NAME]. Не находят преподавателя на…" at bounding box center [501, 230] width 94 height 37
type textarea "Доброе утро, [PERSON_NAME]! 42374559 [PERSON_NAME]. Не находят преподавателя на…"
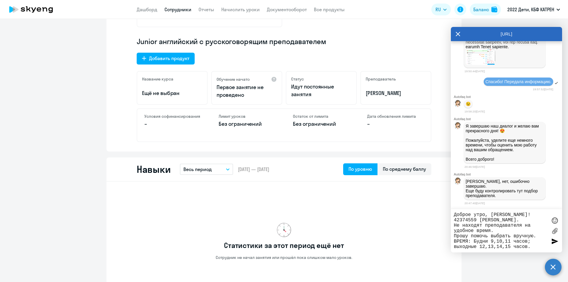
click at [171, 11] on link "Сотрудники" at bounding box center [178, 10] width 27 height 6
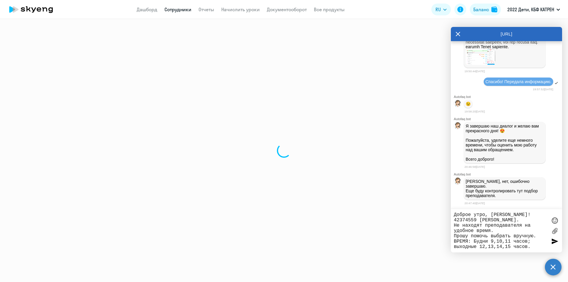
select select "30"
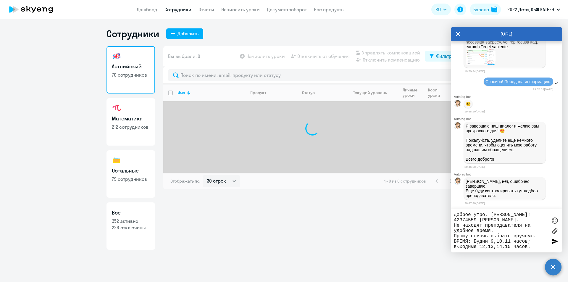
click at [141, 219] on p "352 активно" at bounding box center [131, 221] width 38 height 7
select select "30"
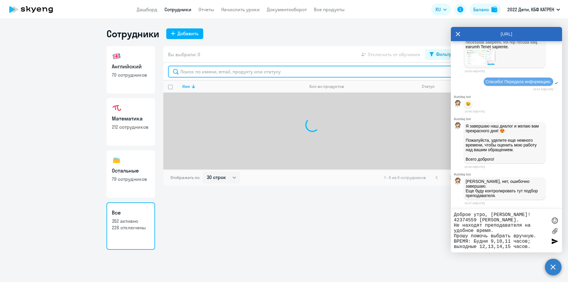
click at [231, 74] on input "text" at bounding box center [312, 72] width 289 height 12
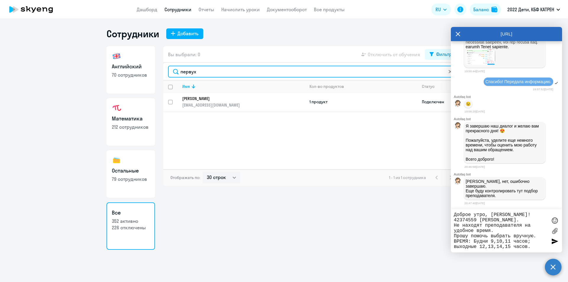
type input "первух"
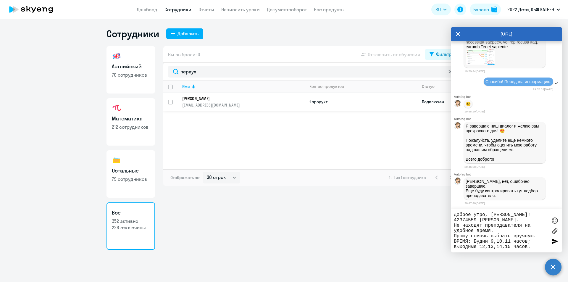
click at [224, 103] on p "[EMAIL_ADDRESS][DOMAIN_NAME]" at bounding box center [243, 104] width 122 height 5
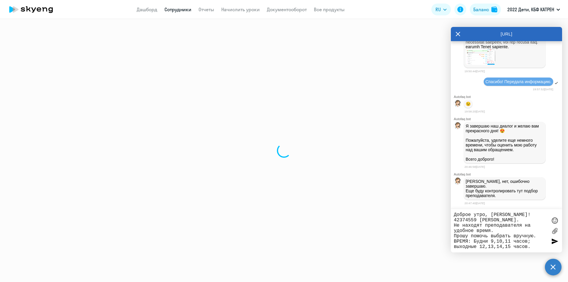
select select "math"
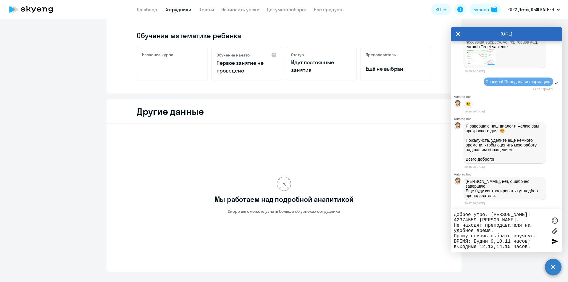
scroll to position [13, 0]
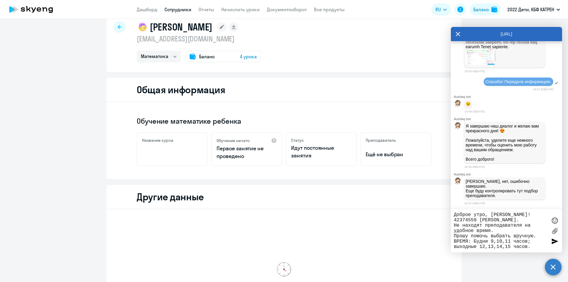
click at [181, 6] on app-header "Дашборд Сотрудники Отчеты Начислить уроки Документооборот Все продукты Дашборд …" at bounding box center [284, 9] width 568 height 19
click at [183, 10] on link "Сотрудники" at bounding box center [178, 10] width 27 height 6
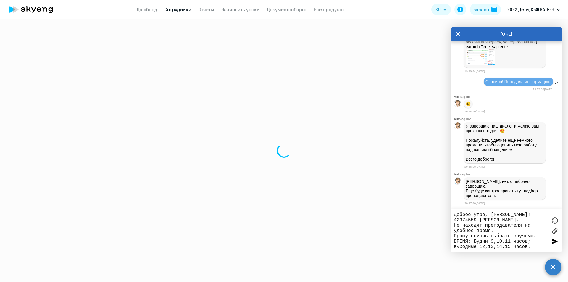
select select "30"
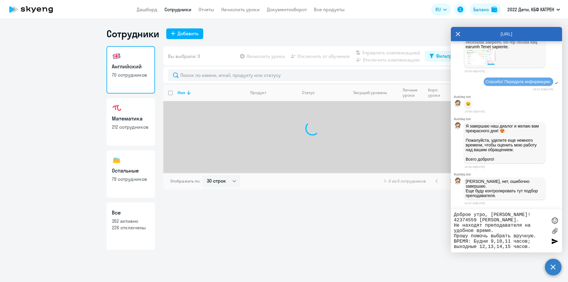
click at [145, 215] on h3 "Все" at bounding box center [131, 213] width 38 height 8
select select "30"
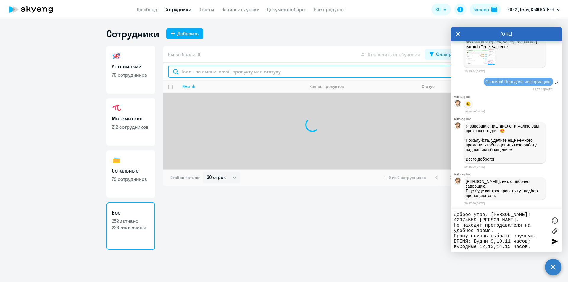
click at [213, 72] on input "text" at bounding box center [312, 72] width 289 height 12
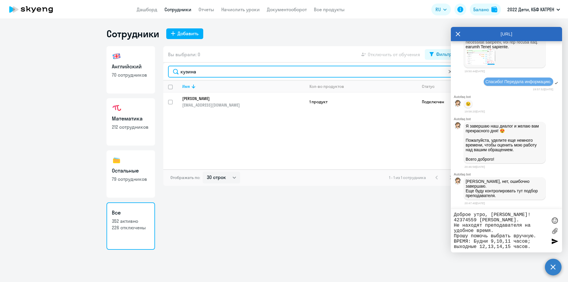
type input "кузина"
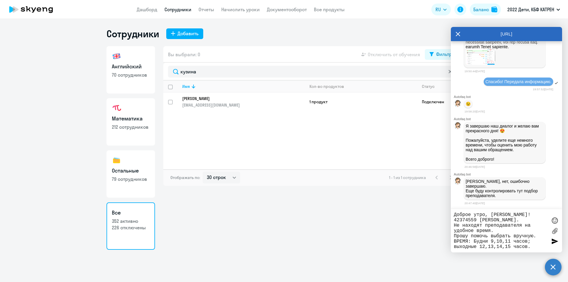
click at [214, 101] on link "[PERSON_NAME] [PERSON_NAME][EMAIL_ADDRESS][DOMAIN_NAME]" at bounding box center [243, 102] width 122 height 12
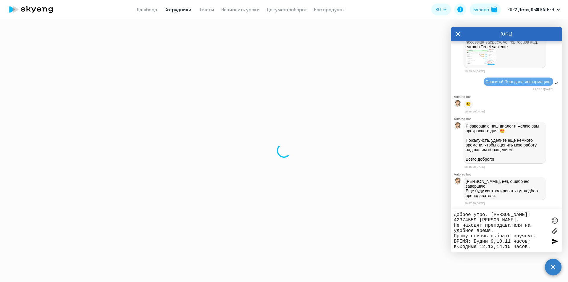
select select "english"
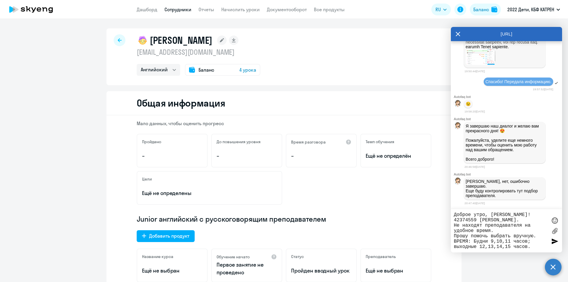
click at [171, 12] on link "Сотрудники" at bounding box center [178, 10] width 27 height 6
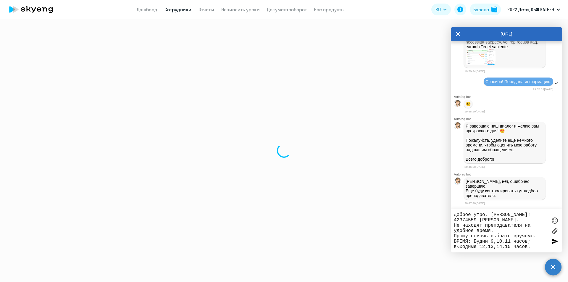
select select "30"
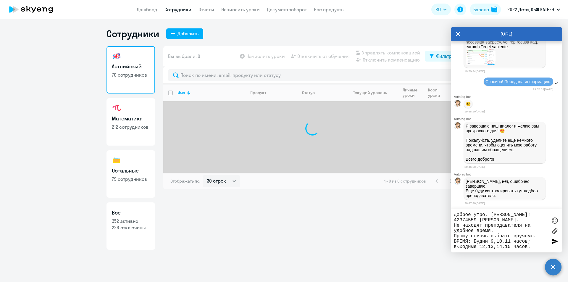
click at [130, 220] on p "352 активно" at bounding box center [131, 221] width 38 height 7
select select "30"
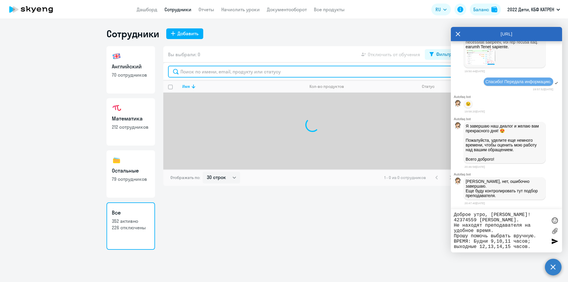
click at [201, 70] on input "text" at bounding box center [312, 72] width 289 height 12
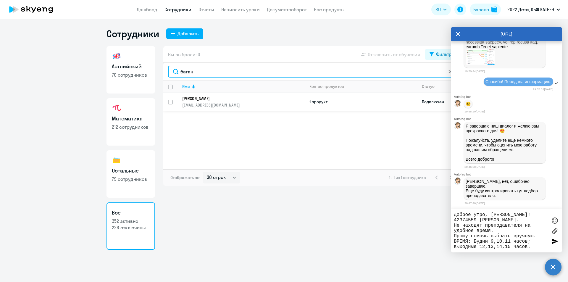
type input "баган"
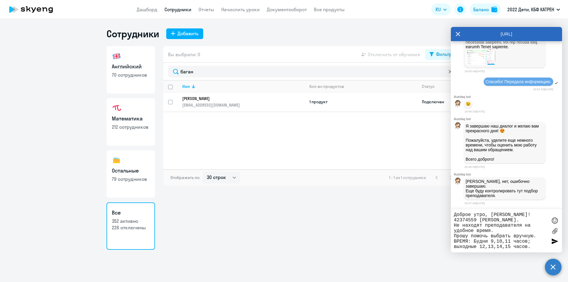
click at [201, 100] on p "[PERSON_NAME]" at bounding box center [239, 98] width 114 height 5
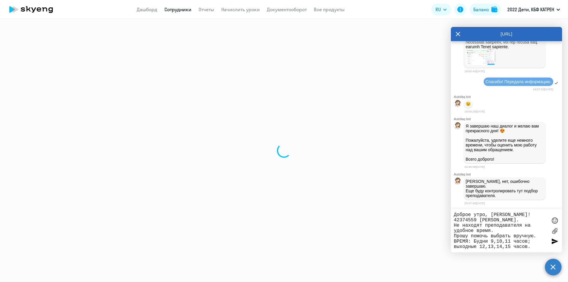
select select "math"
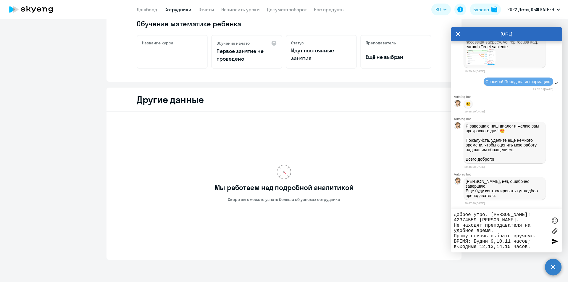
scroll to position [118, 0]
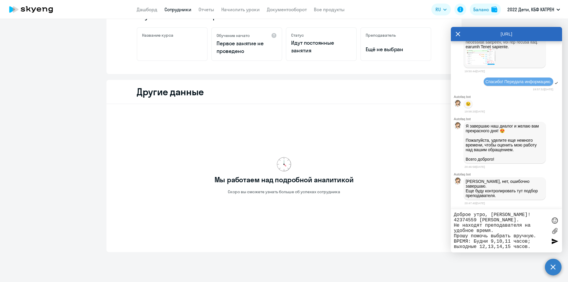
click at [169, 10] on link "Сотрудники" at bounding box center [178, 10] width 27 height 6
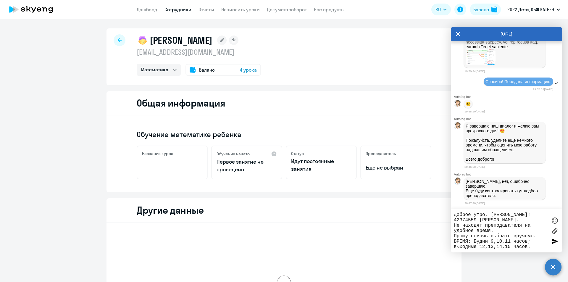
select select "30"
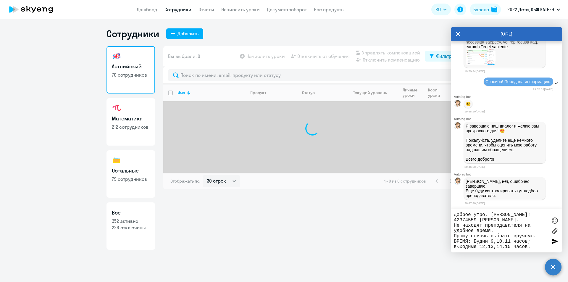
click at [120, 231] on p "226 отключены" at bounding box center [131, 227] width 38 height 7
select select "30"
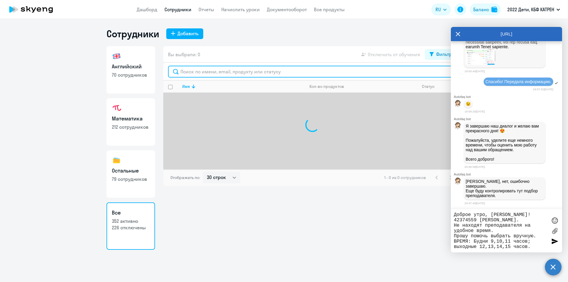
click at [224, 73] on input "text" at bounding box center [312, 72] width 289 height 12
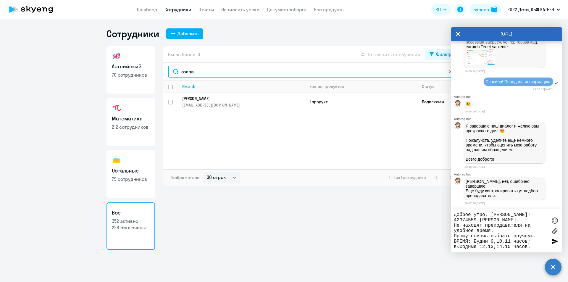
type input "колпа"
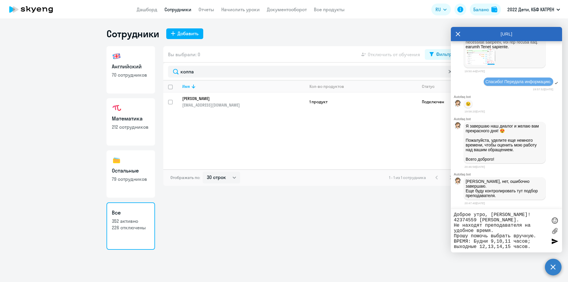
click at [209, 99] on p "[PERSON_NAME]" at bounding box center [239, 98] width 114 height 5
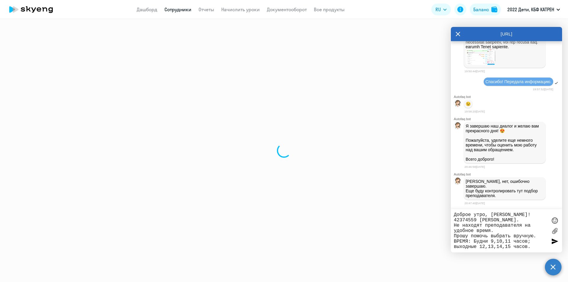
select select "math"
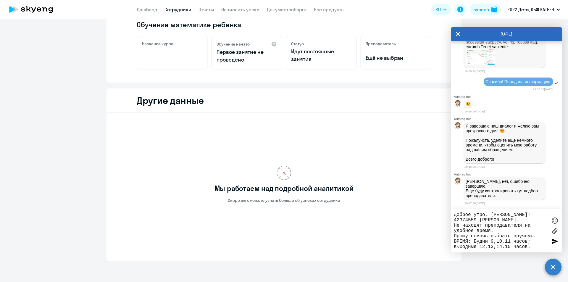
scroll to position [73, 0]
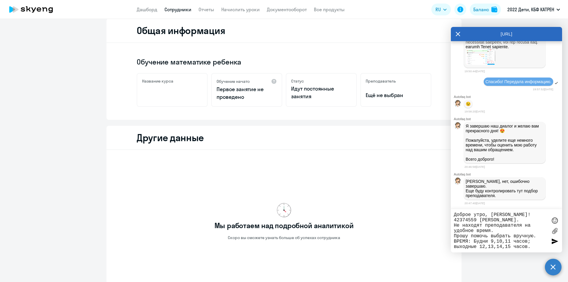
click at [172, 11] on link "Сотрудники" at bounding box center [178, 10] width 27 height 6
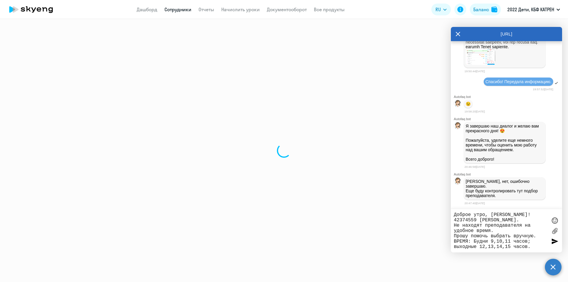
select select "30"
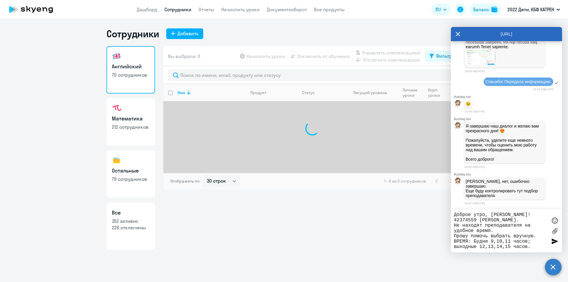
click at [131, 223] on p "352 активно" at bounding box center [131, 221] width 38 height 7
select select "30"
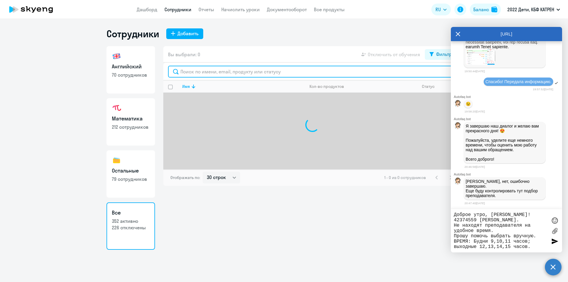
click at [203, 71] on input "text" at bounding box center [312, 72] width 289 height 12
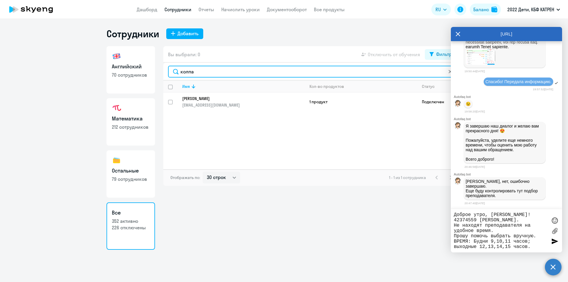
type input "колпа"
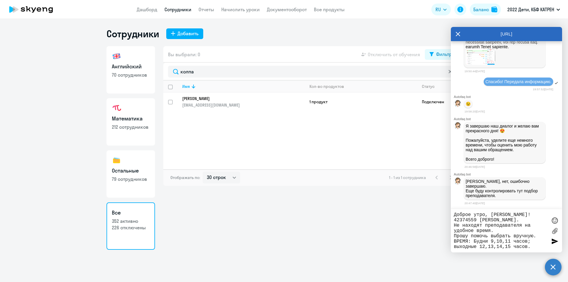
click at [207, 97] on p "[PERSON_NAME]" at bounding box center [239, 98] width 114 height 5
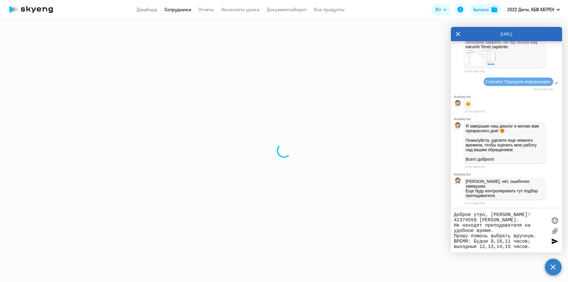
select select "math"
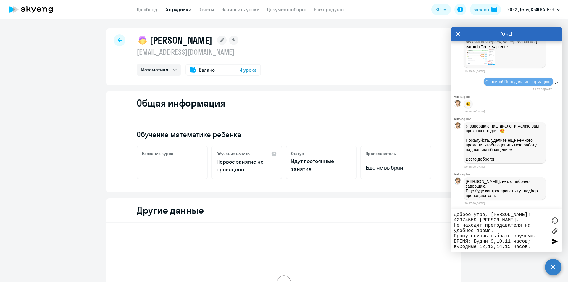
click at [172, 12] on link "Сотрудники" at bounding box center [178, 10] width 27 height 6
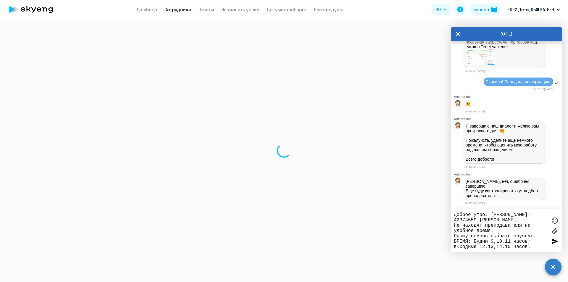
select select "30"
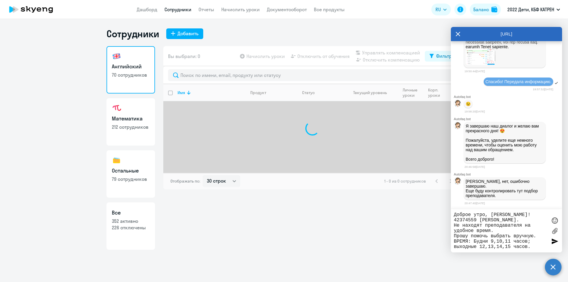
click at [129, 216] on h3 "Все" at bounding box center [131, 213] width 38 height 8
select select "30"
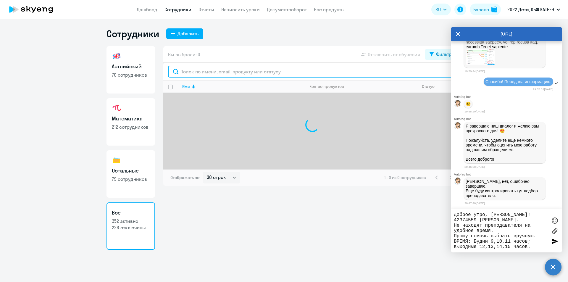
click at [230, 73] on input "text" at bounding box center [312, 72] width 289 height 12
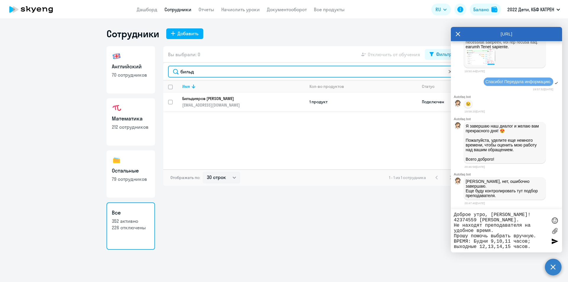
type input "бильд"
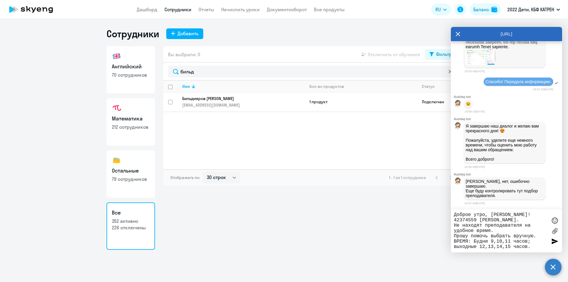
click at [234, 104] on p "[EMAIL_ADDRESS][DOMAIN_NAME]" at bounding box center [243, 104] width 122 height 5
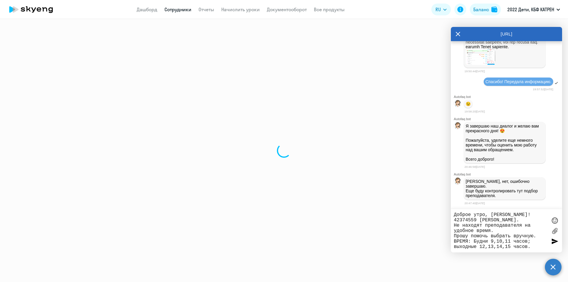
select select "math"
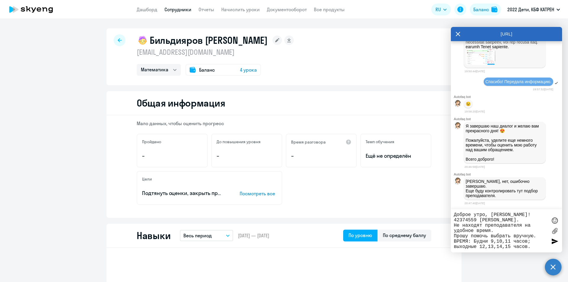
click at [172, 13] on app-header "Дашборд Сотрудники Отчеты Начислить уроки Документооборот Все продукты Дашборд …" at bounding box center [284, 9] width 568 height 19
click at [179, 12] on link "Сотрудники" at bounding box center [178, 10] width 27 height 6
select select "30"
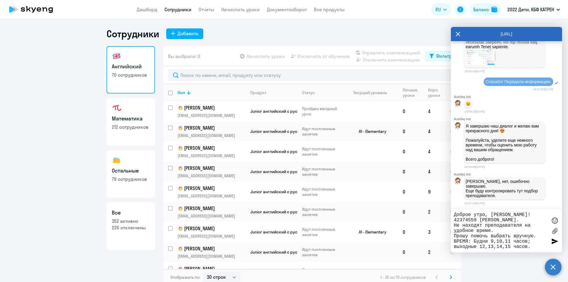
click at [141, 234] on link "Все 352 активно 226 отключены" at bounding box center [131, 225] width 49 height 47
select select "30"
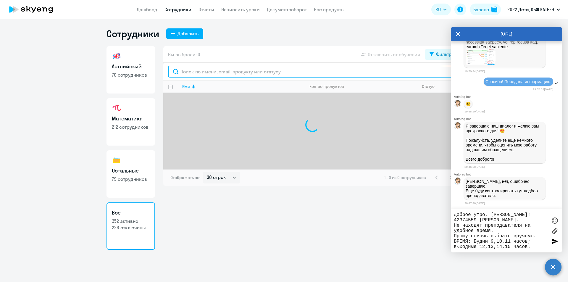
click at [218, 72] on input "text" at bounding box center [312, 72] width 289 height 12
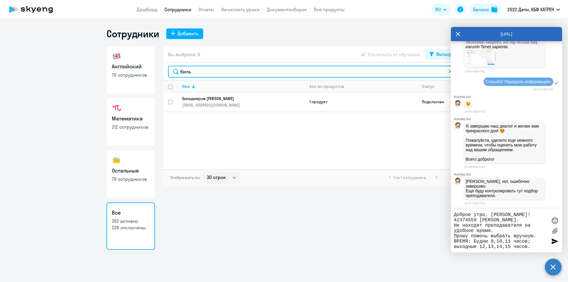
type input "биль"
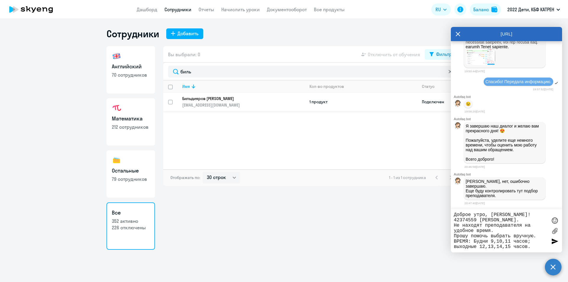
click at [232, 99] on p "Бильдияров [PERSON_NAME]" at bounding box center [239, 98] width 114 height 5
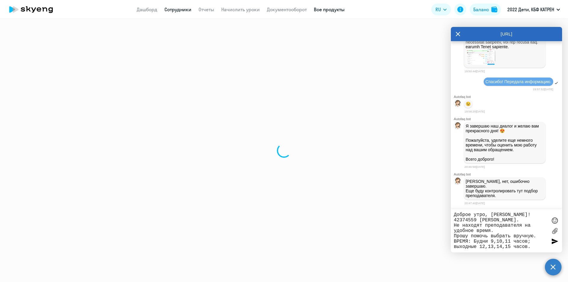
select select "math"
